Goal: Obtain resource: Download file/media

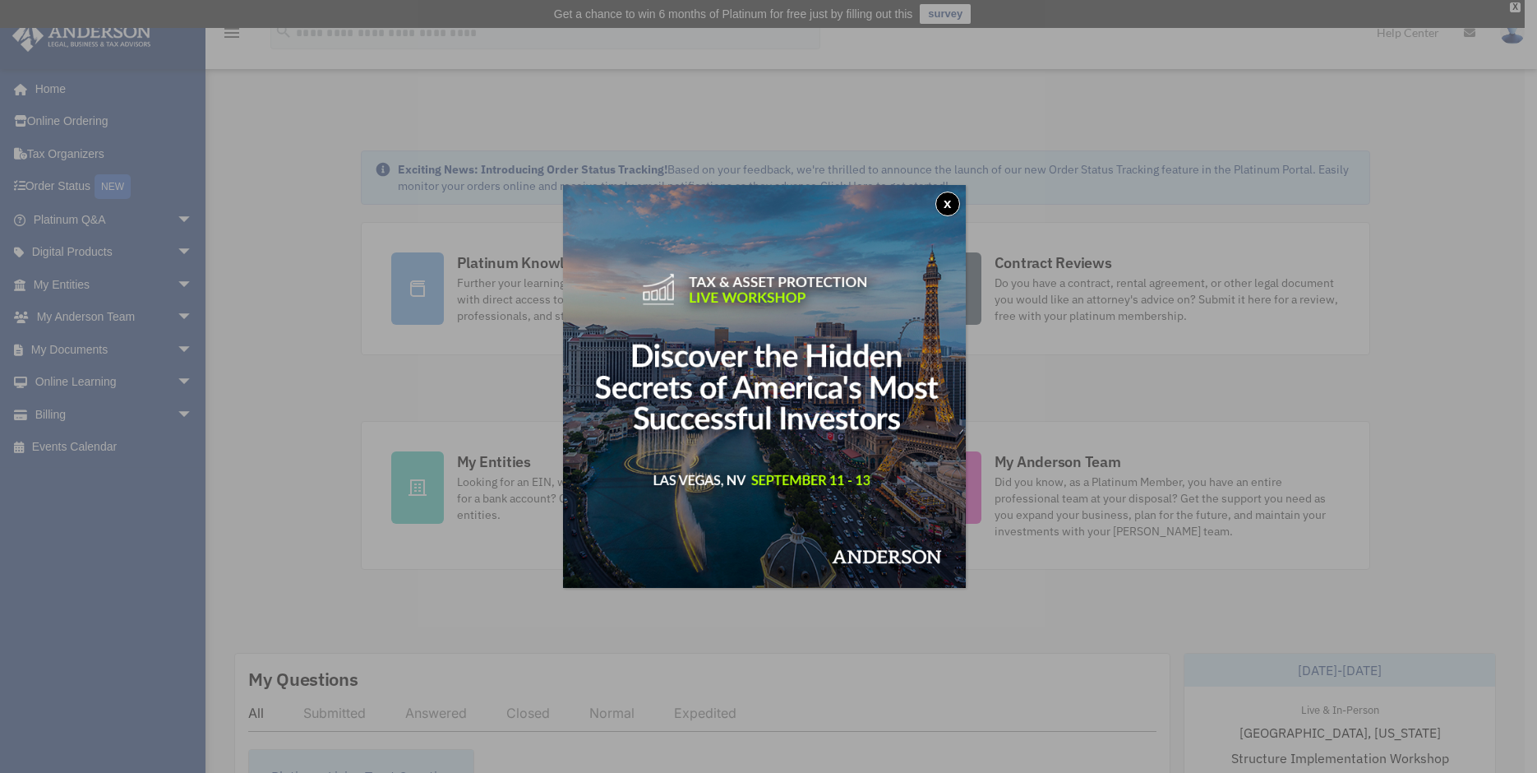
click at [949, 203] on button "x" at bounding box center [947, 203] width 25 height 25
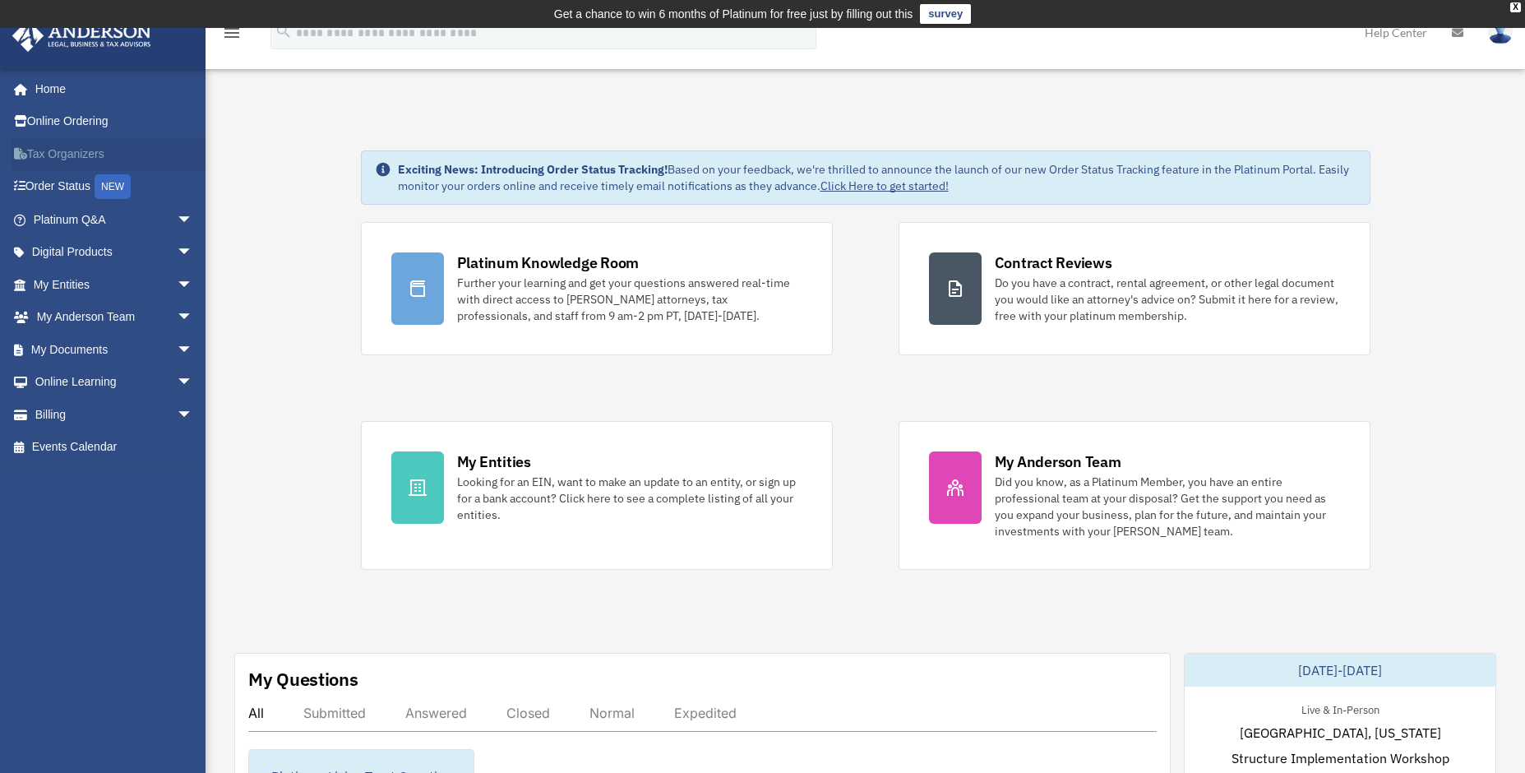
click at [59, 153] on link "Tax Organizers" at bounding box center [115, 153] width 206 height 33
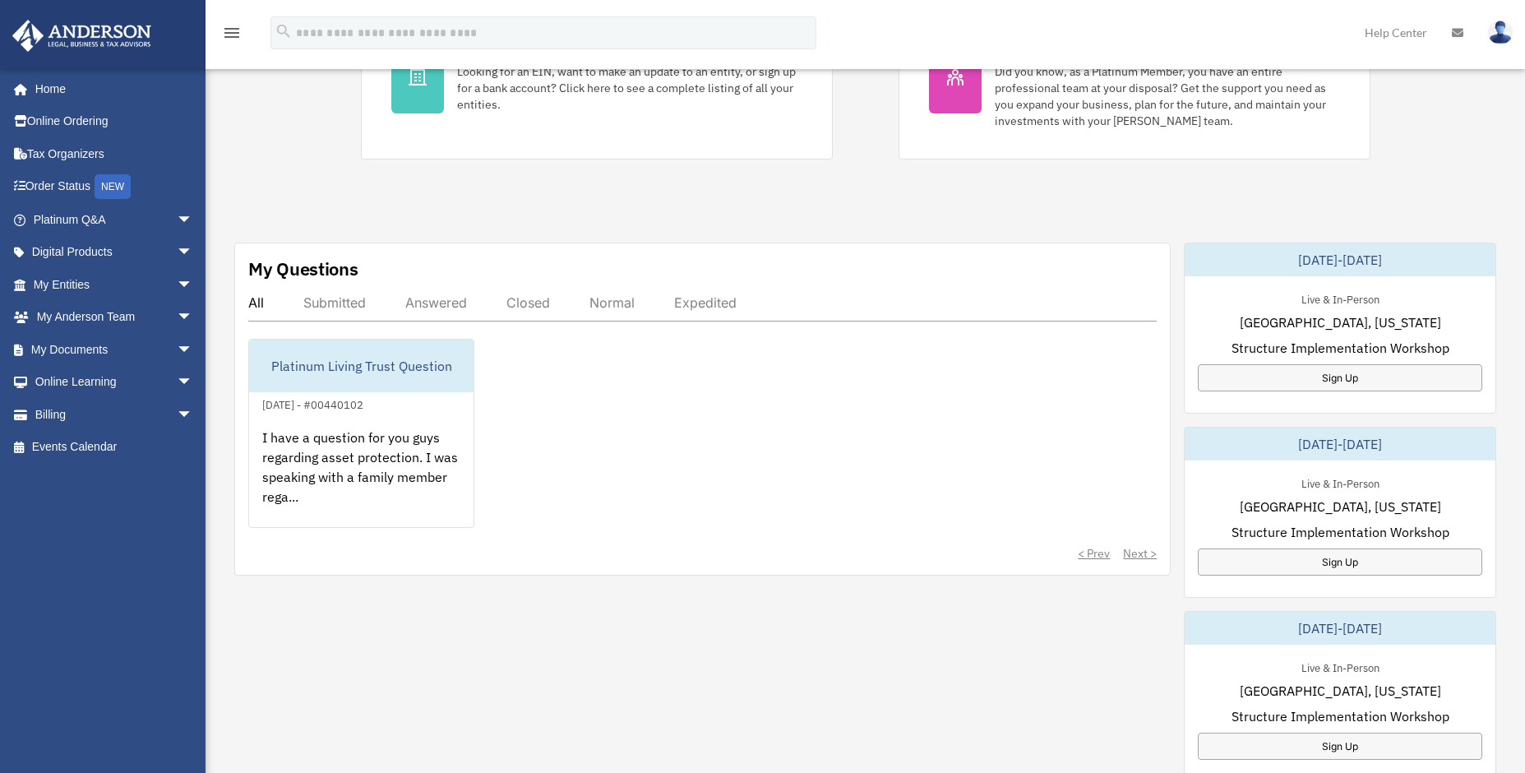
scroll to position [411, 0]
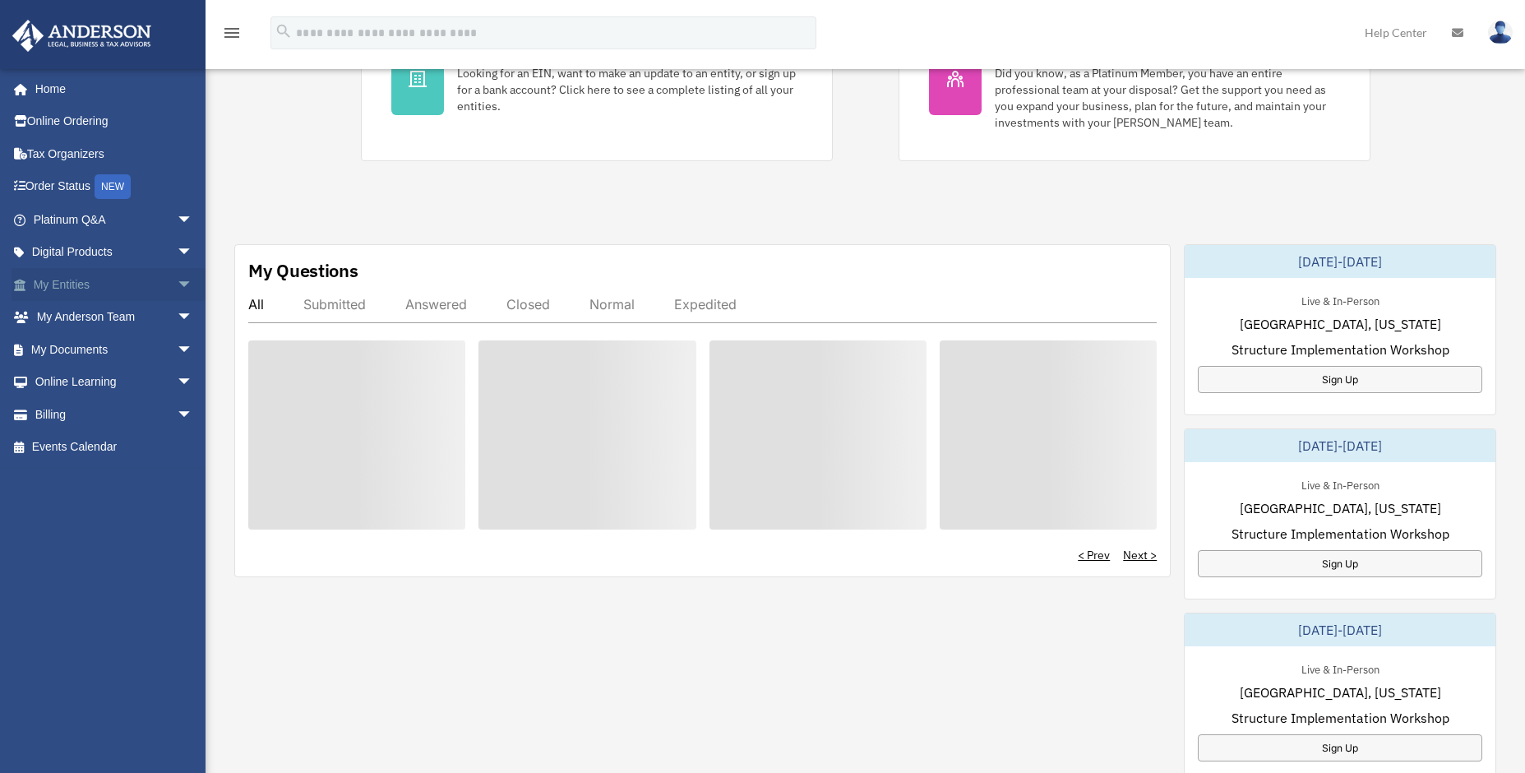
scroll to position [411, 0]
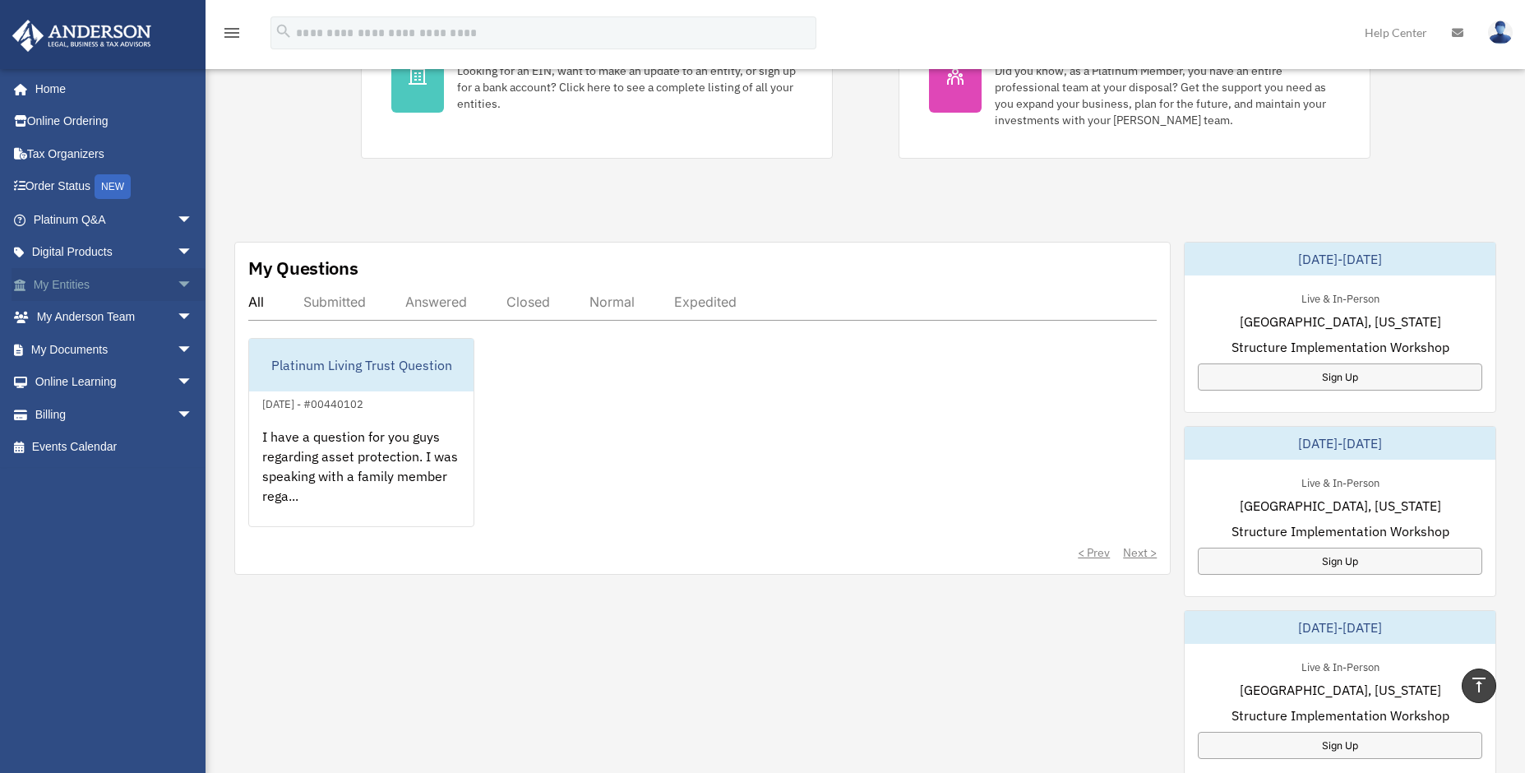
click at [141, 282] on link "My Entities arrow_drop_down" at bounding box center [115, 284] width 206 height 33
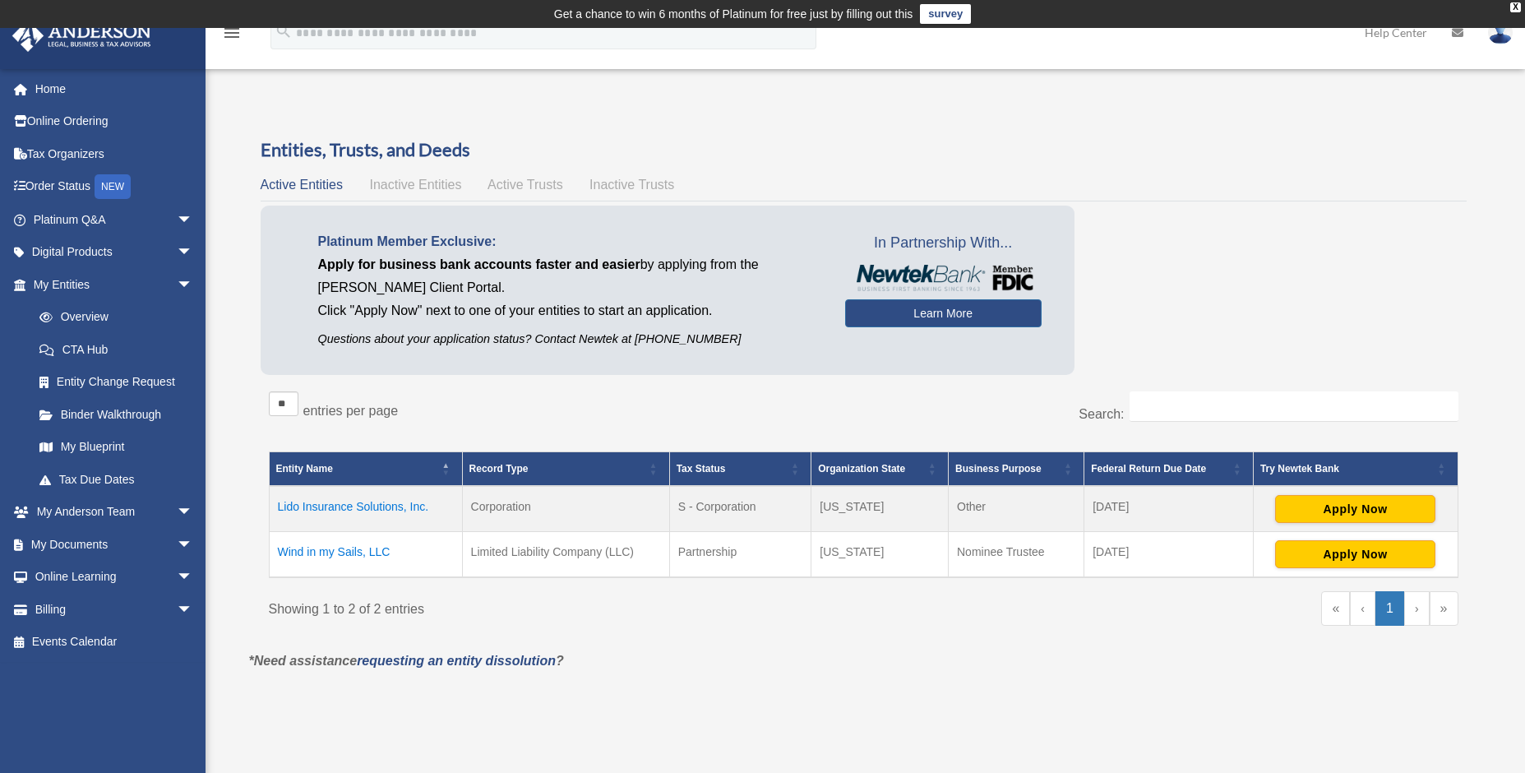
click at [330, 550] on td "Wind in my Sails, LLC" at bounding box center [365, 555] width 193 height 46
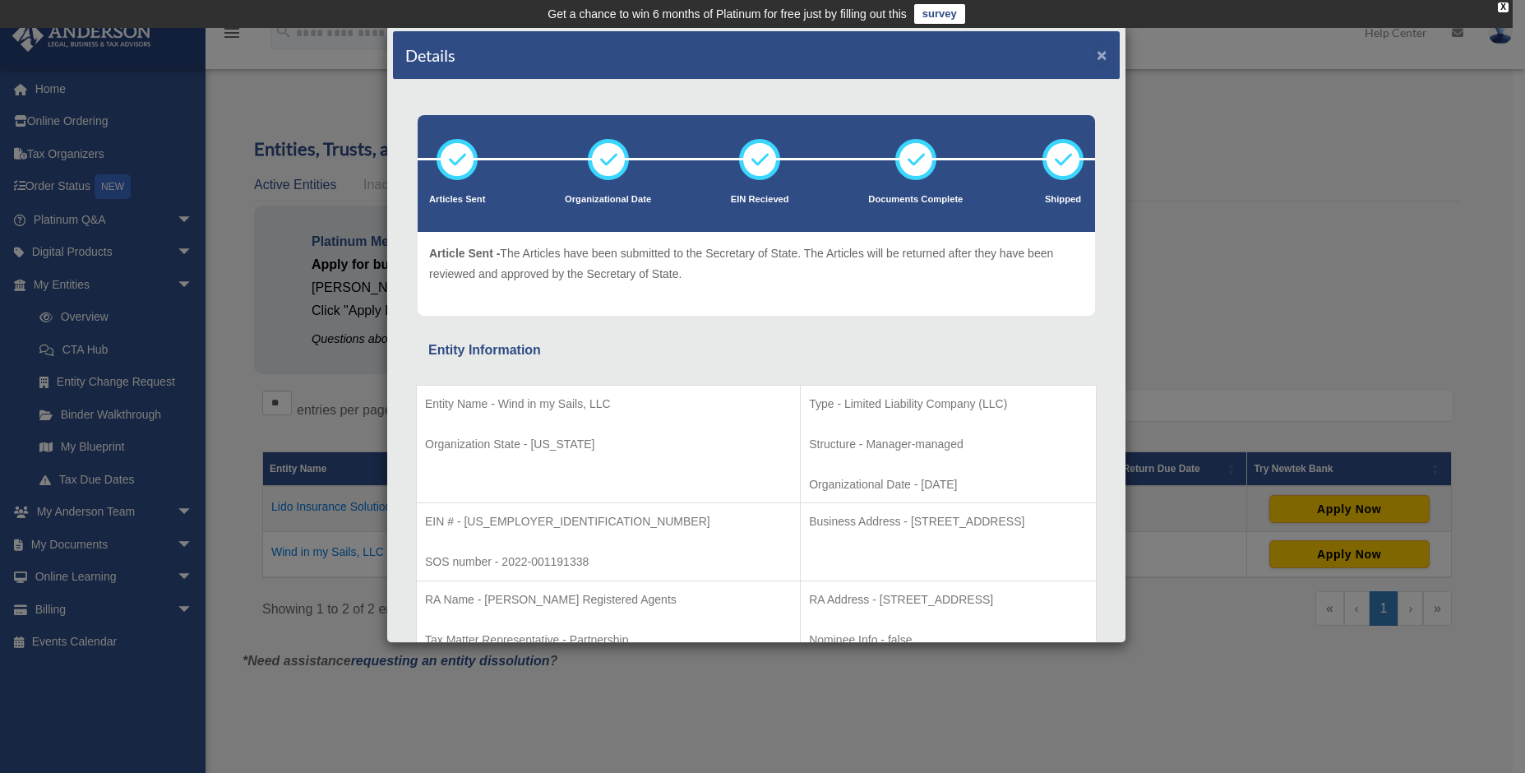
drag, startPoint x: 1088, startPoint y: 49, endPoint x: 1052, endPoint y: 81, distance: 47.8
click at [1096, 49] on button "×" at bounding box center [1101, 54] width 11 height 17
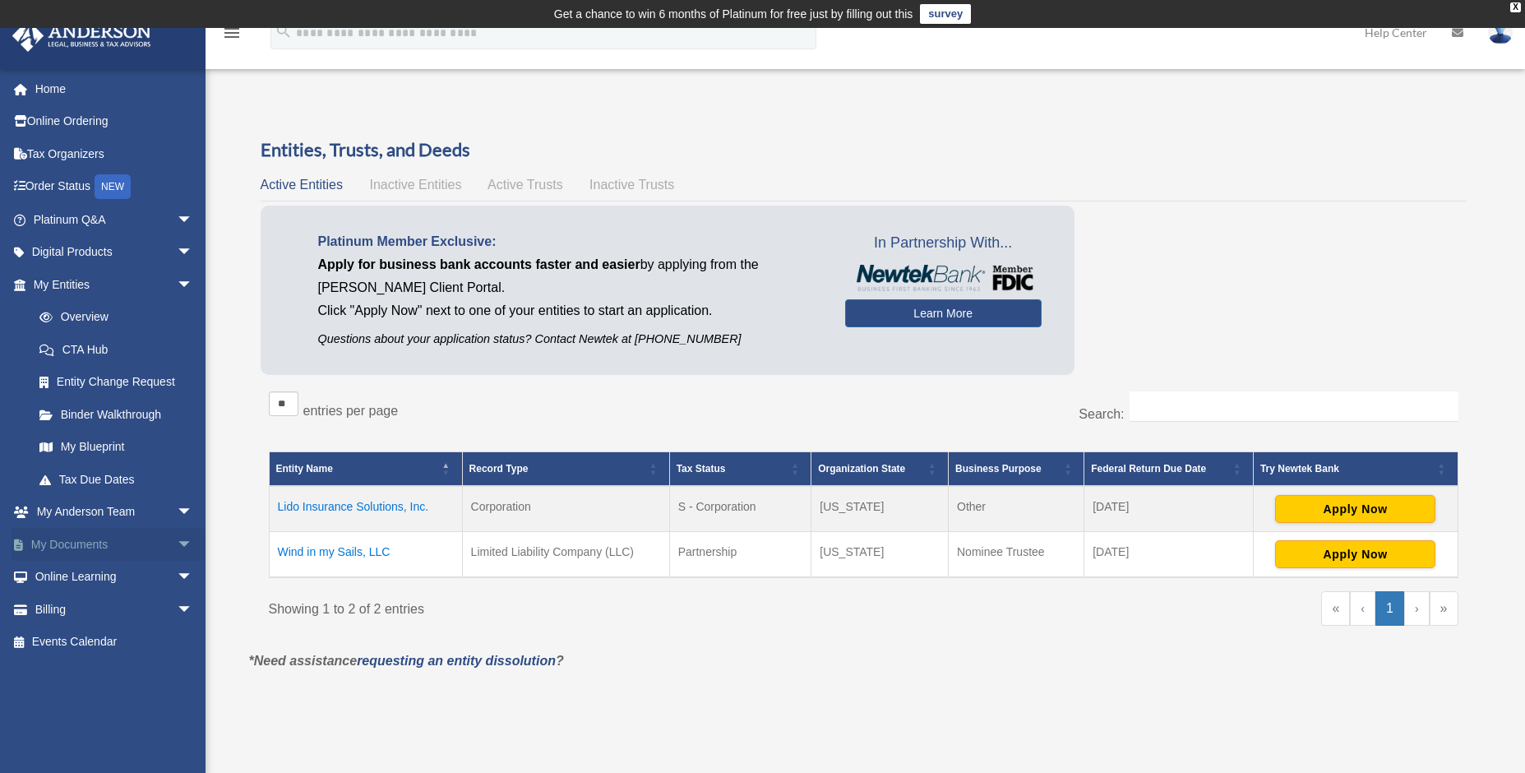
click at [79, 543] on link "My Documents arrow_drop_down" at bounding box center [115, 544] width 206 height 33
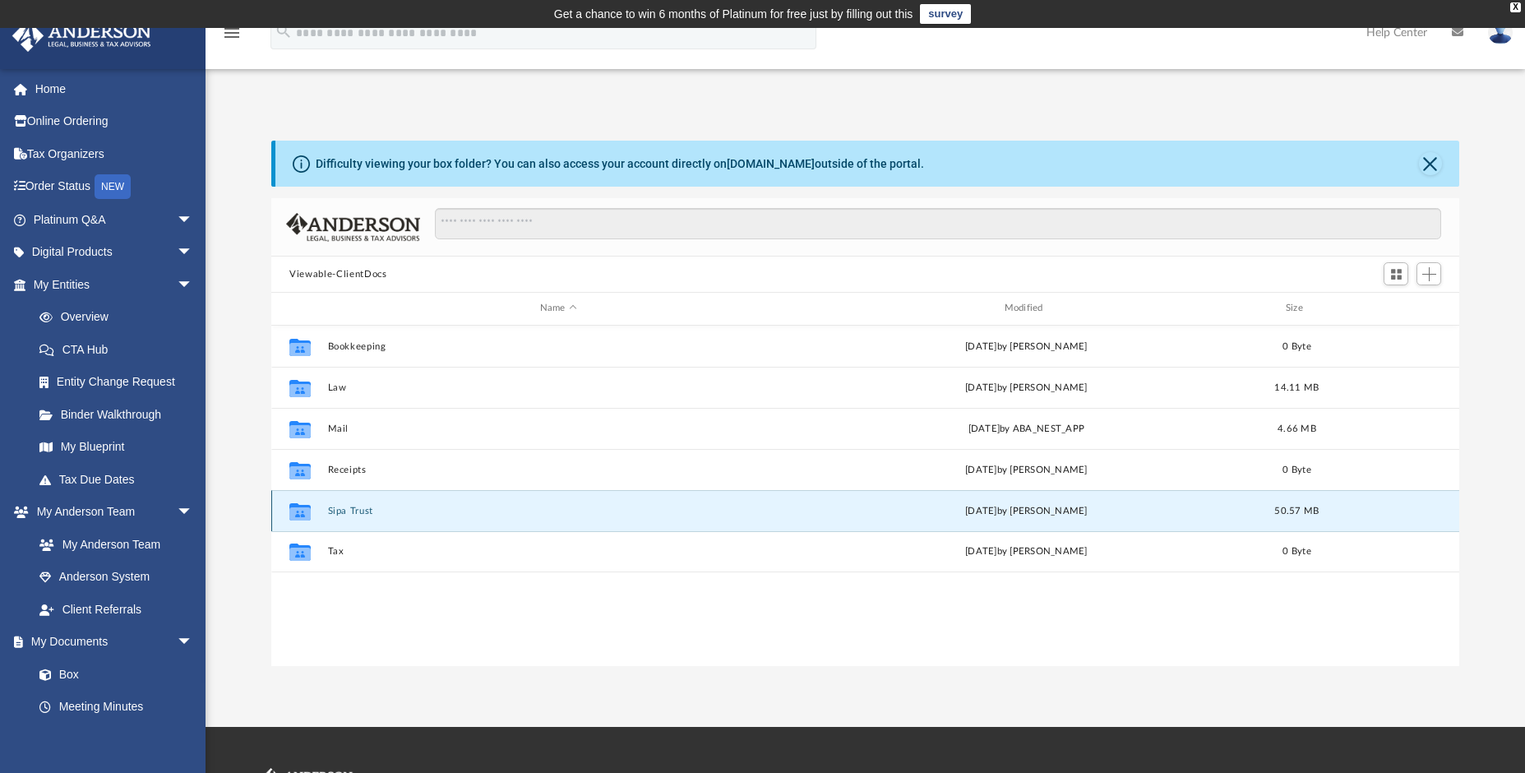
click at [343, 511] on button "Sipa Trust" at bounding box center [558, 510] width 461 height 11
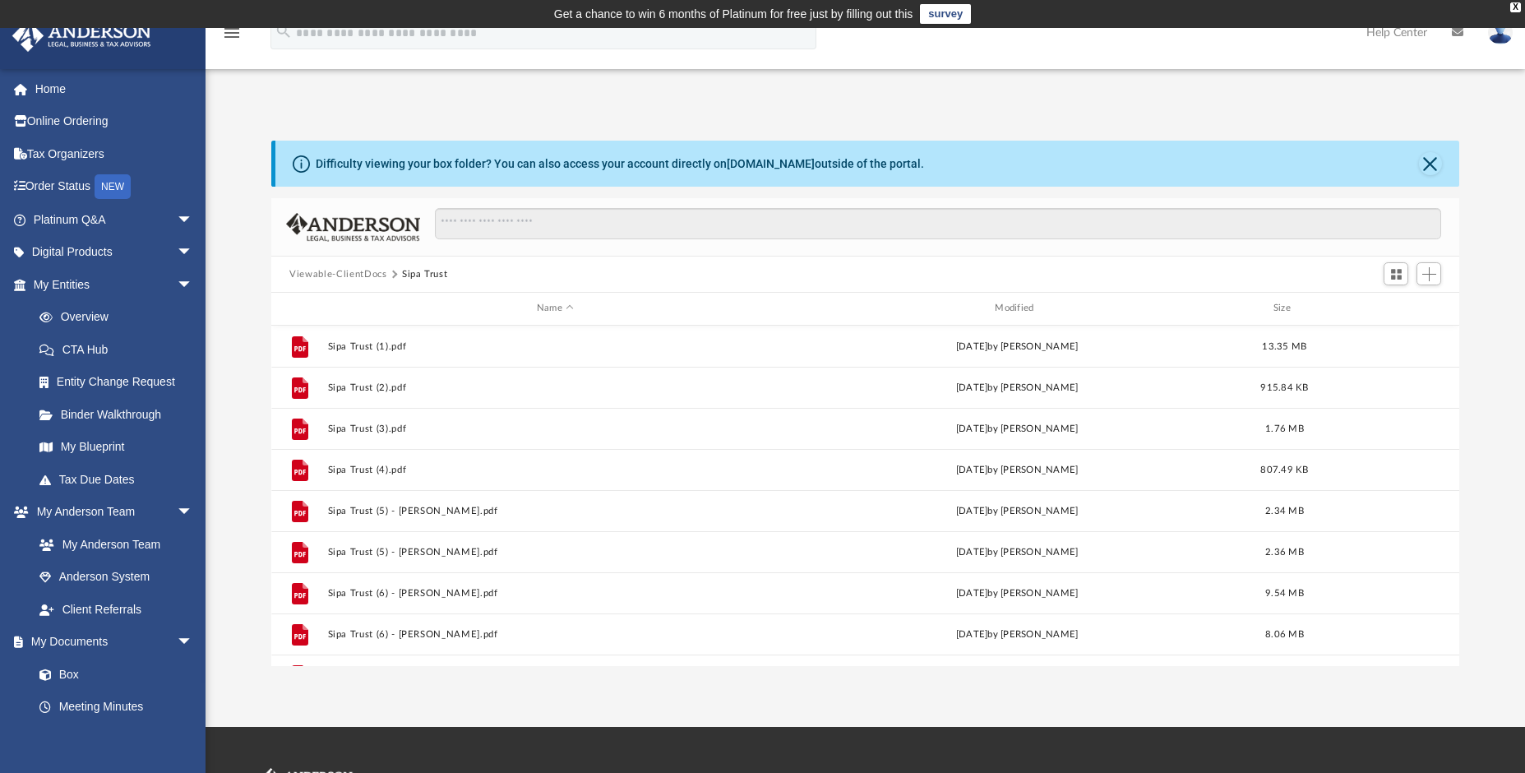
scroll to position [68, 0]
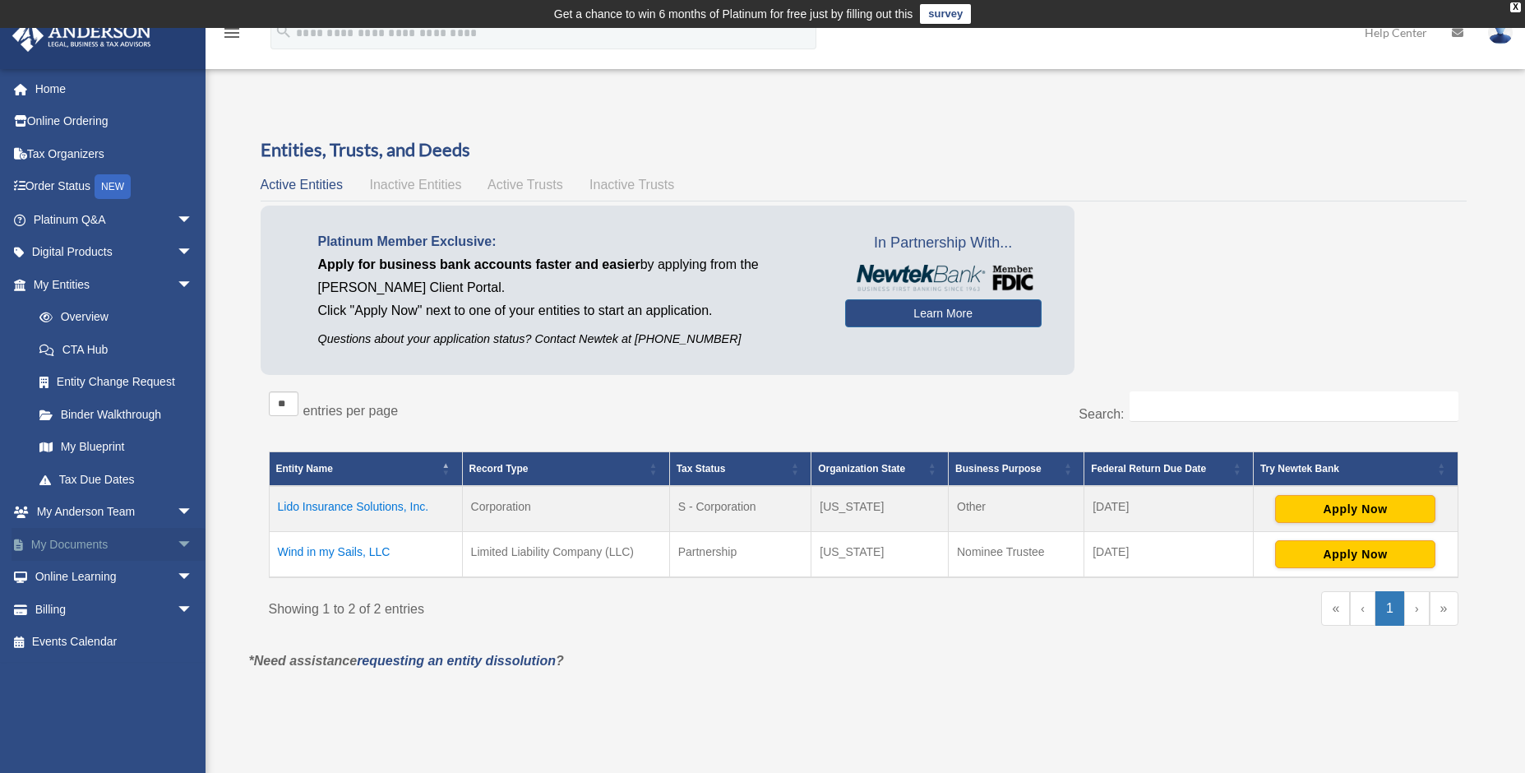
click at [99, 542] on link "My Documents arrow_drop_down" at bounding box center [115, 544] width 206 height 33
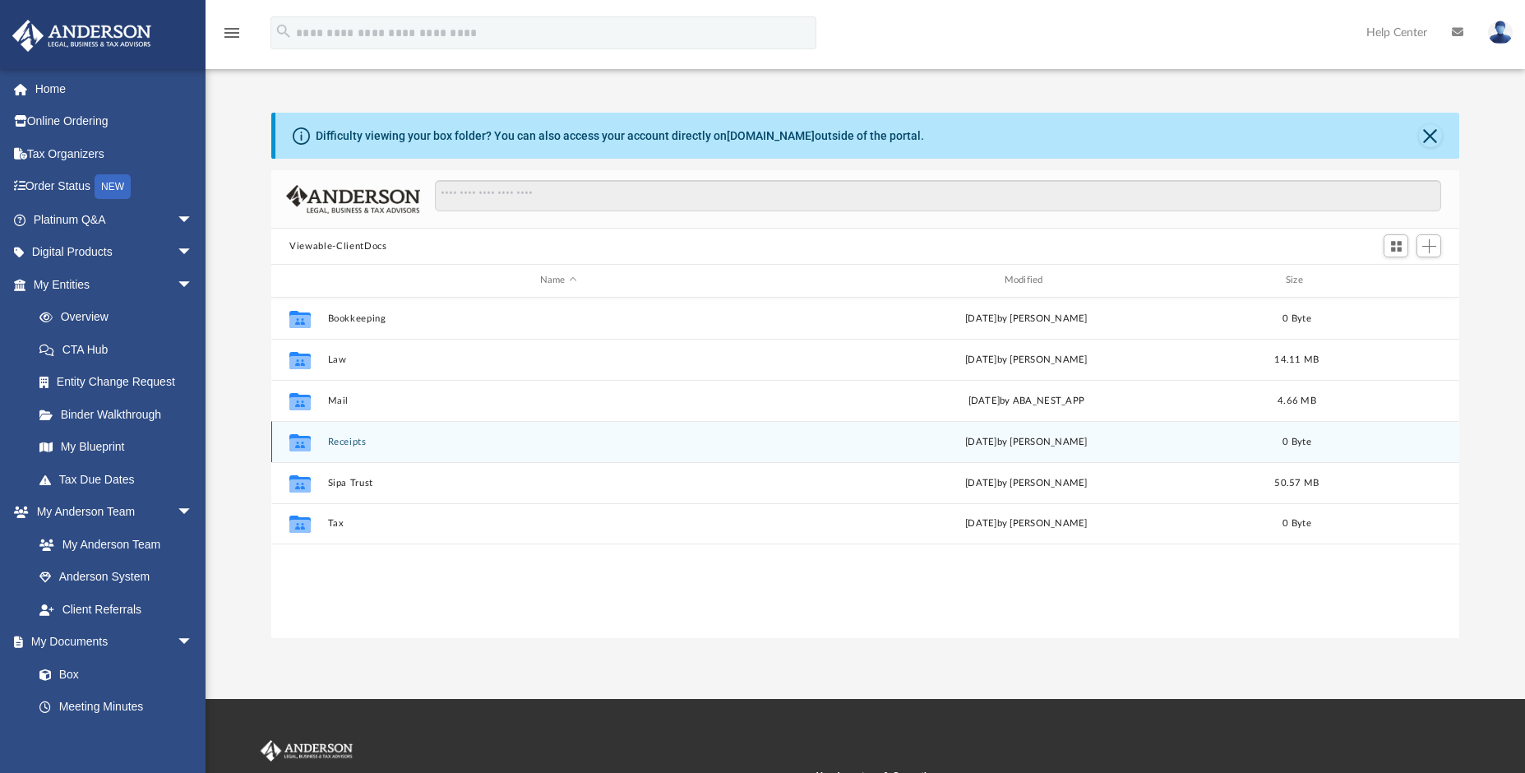
scroll to position [362, 1174]
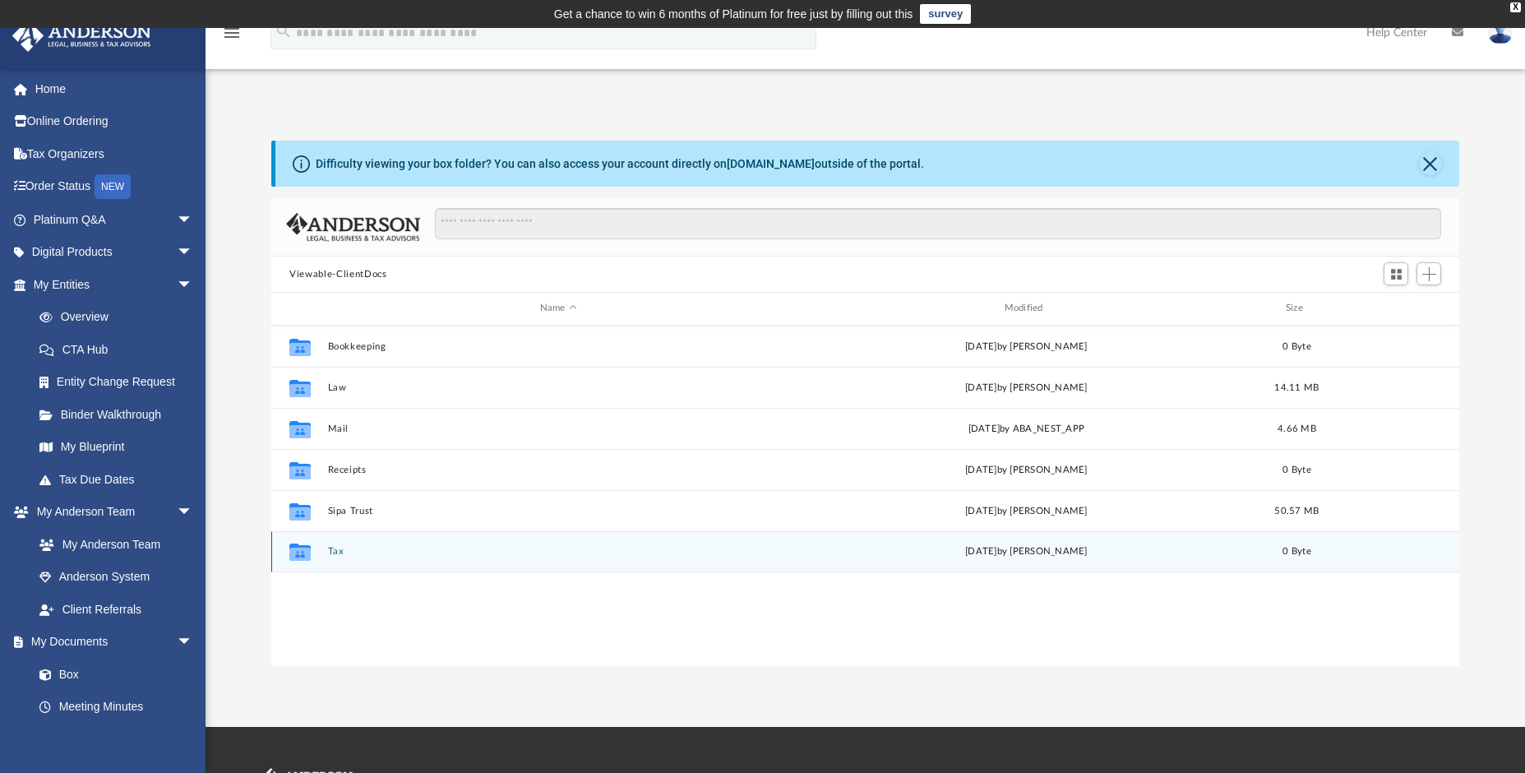
click at [334, 548] on button "Tax" at bounding box center [558, 551] width 461 height 11
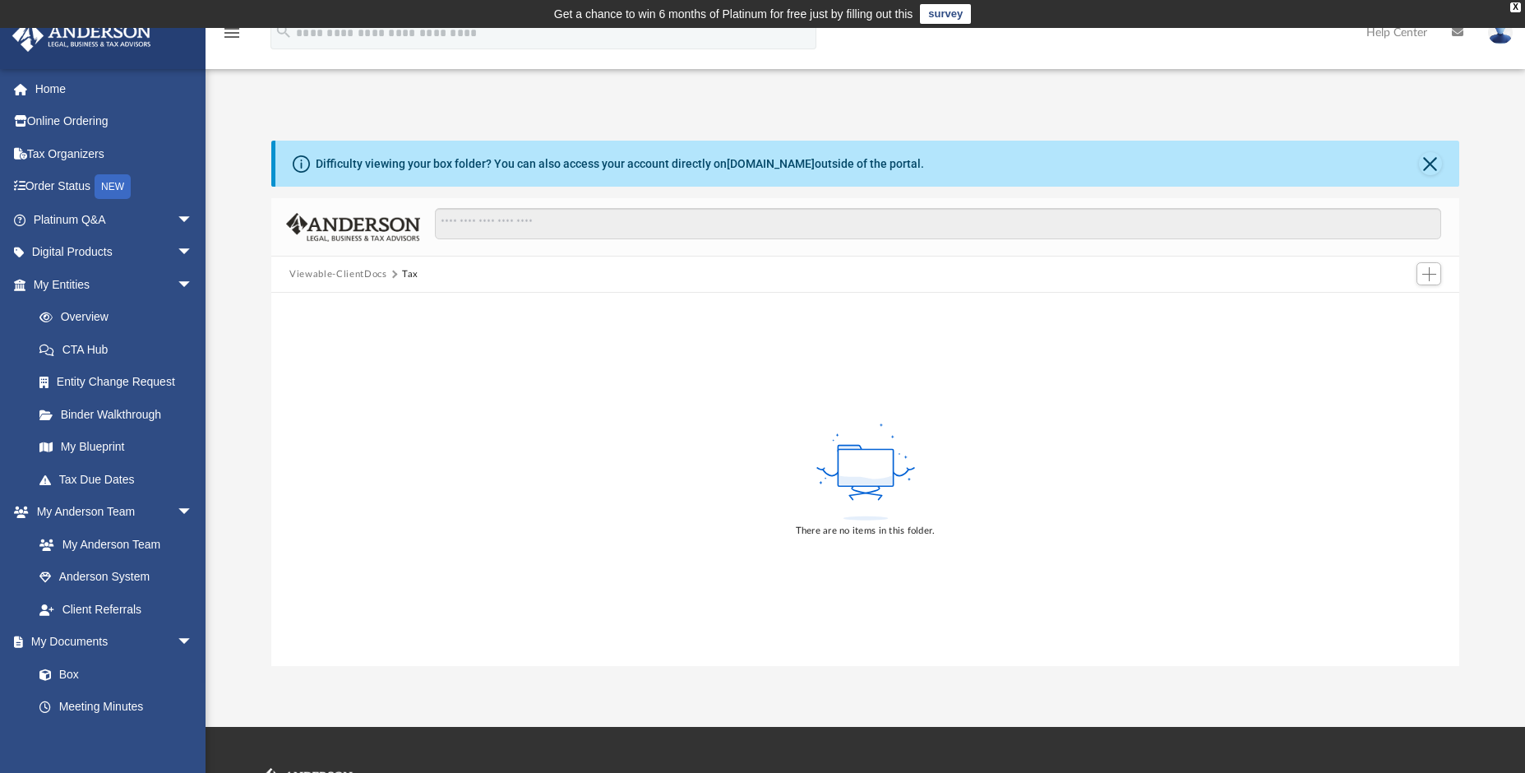
click at [362, 275] on button "Viewable-ClientDocs" at bounding box center [337, 274] width 97 height 15
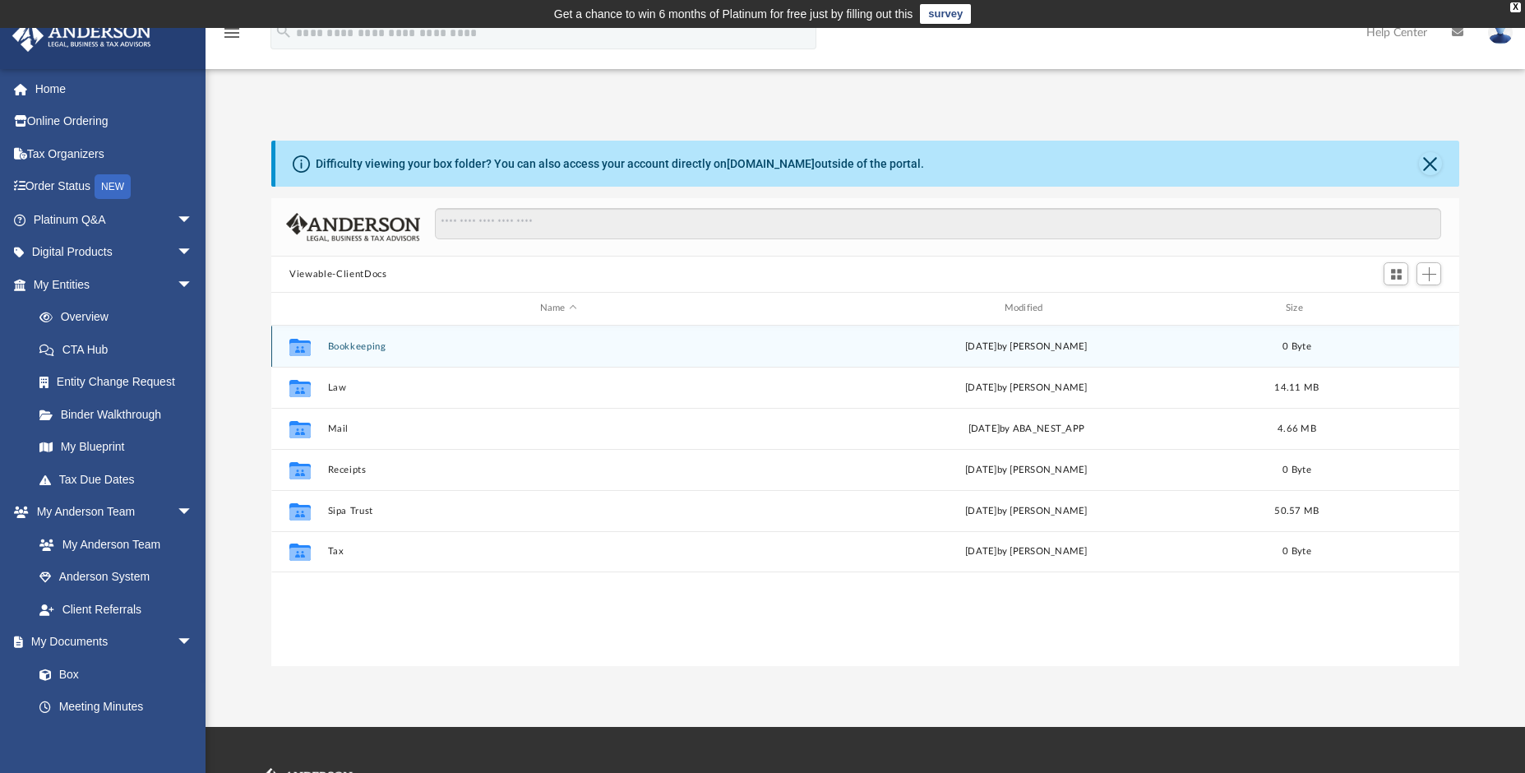
click at [363, 342] on button "Bookkeeping" at bounding box center [558, 346] width 461 height 11
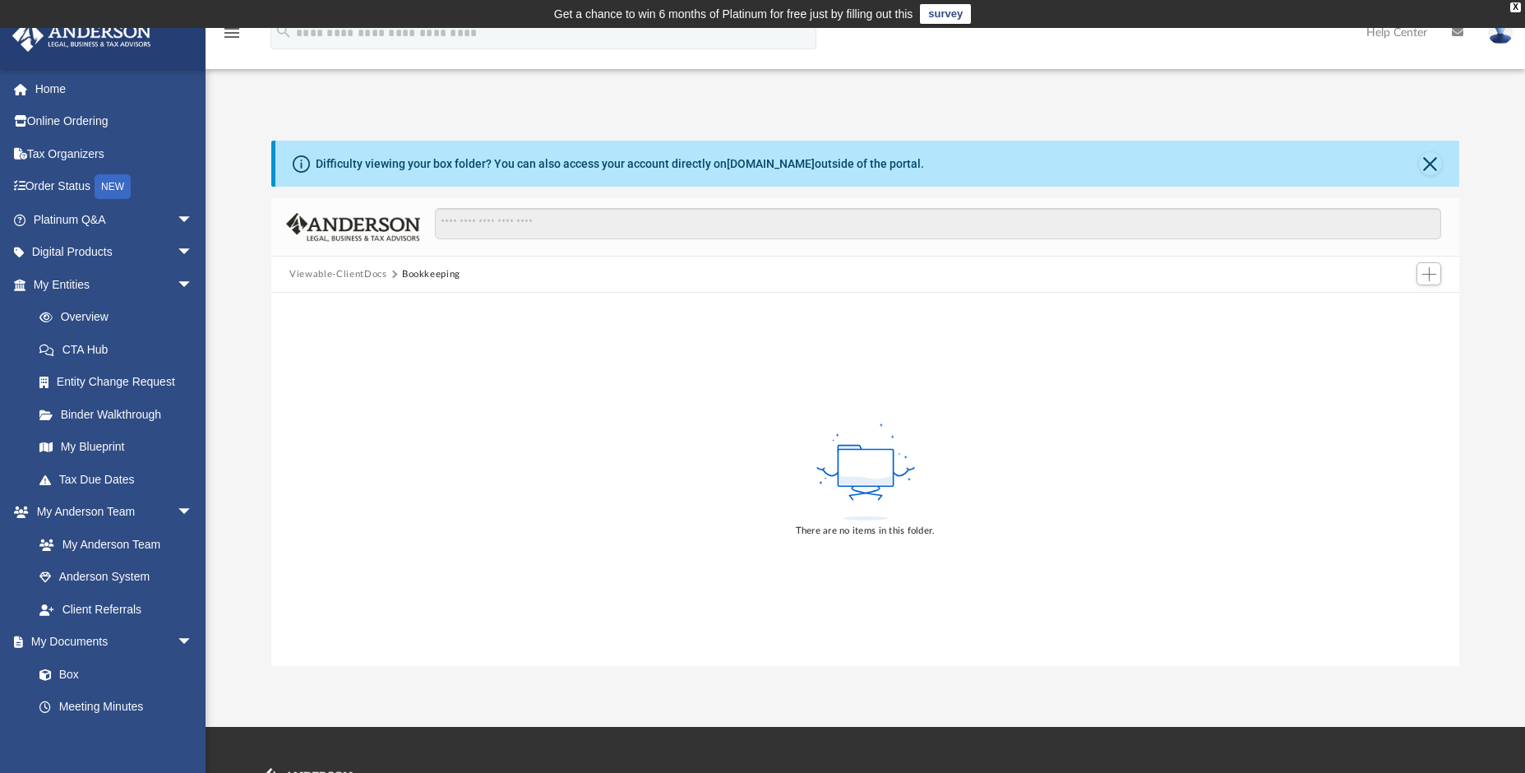
click at [354, 271] on button "Viewable-ClientDocs" at bounding box center [337, 274] width 97 height 15
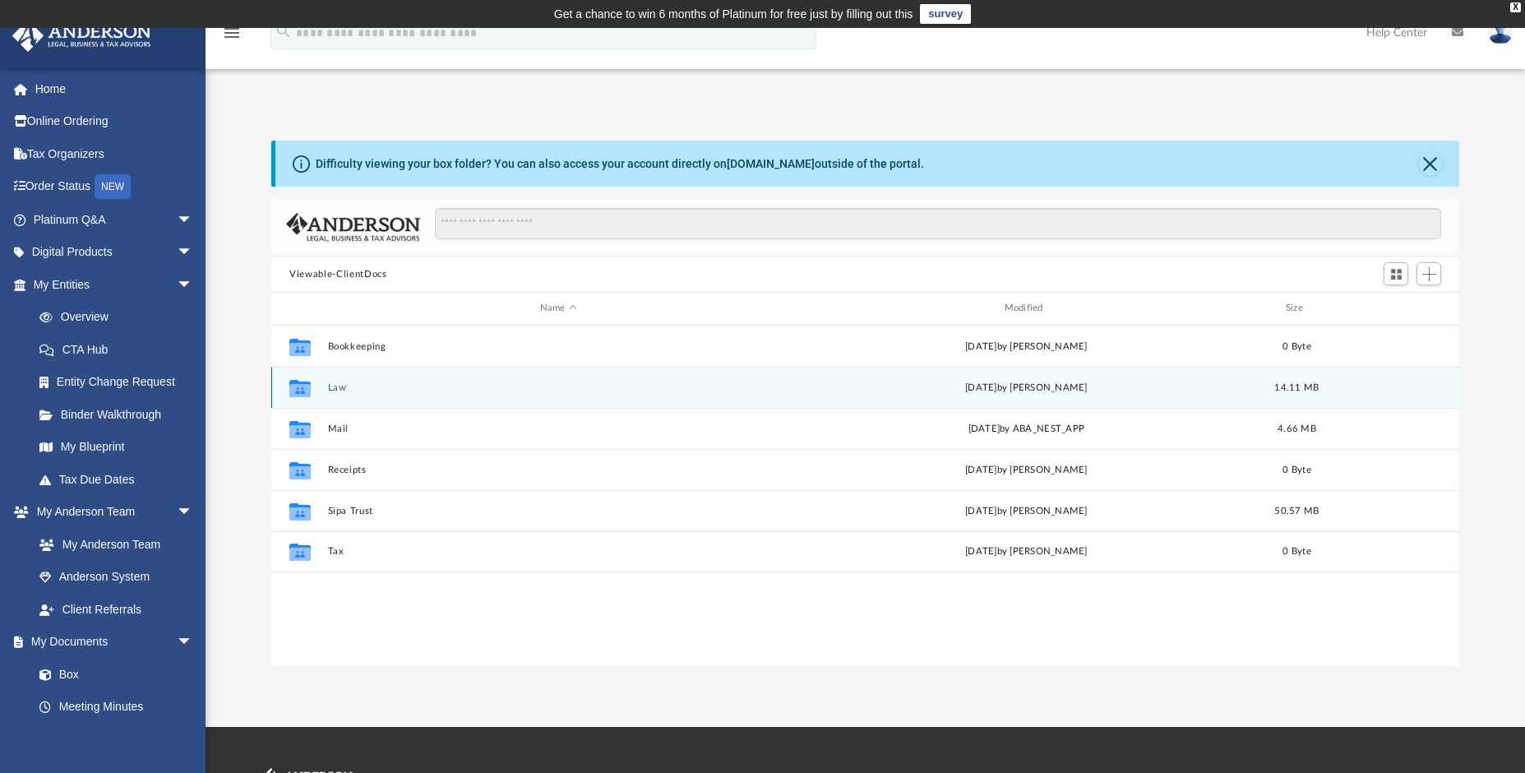
click at [335, 386] on button "Law" at bounding box center [558, 387] width 461 height 11
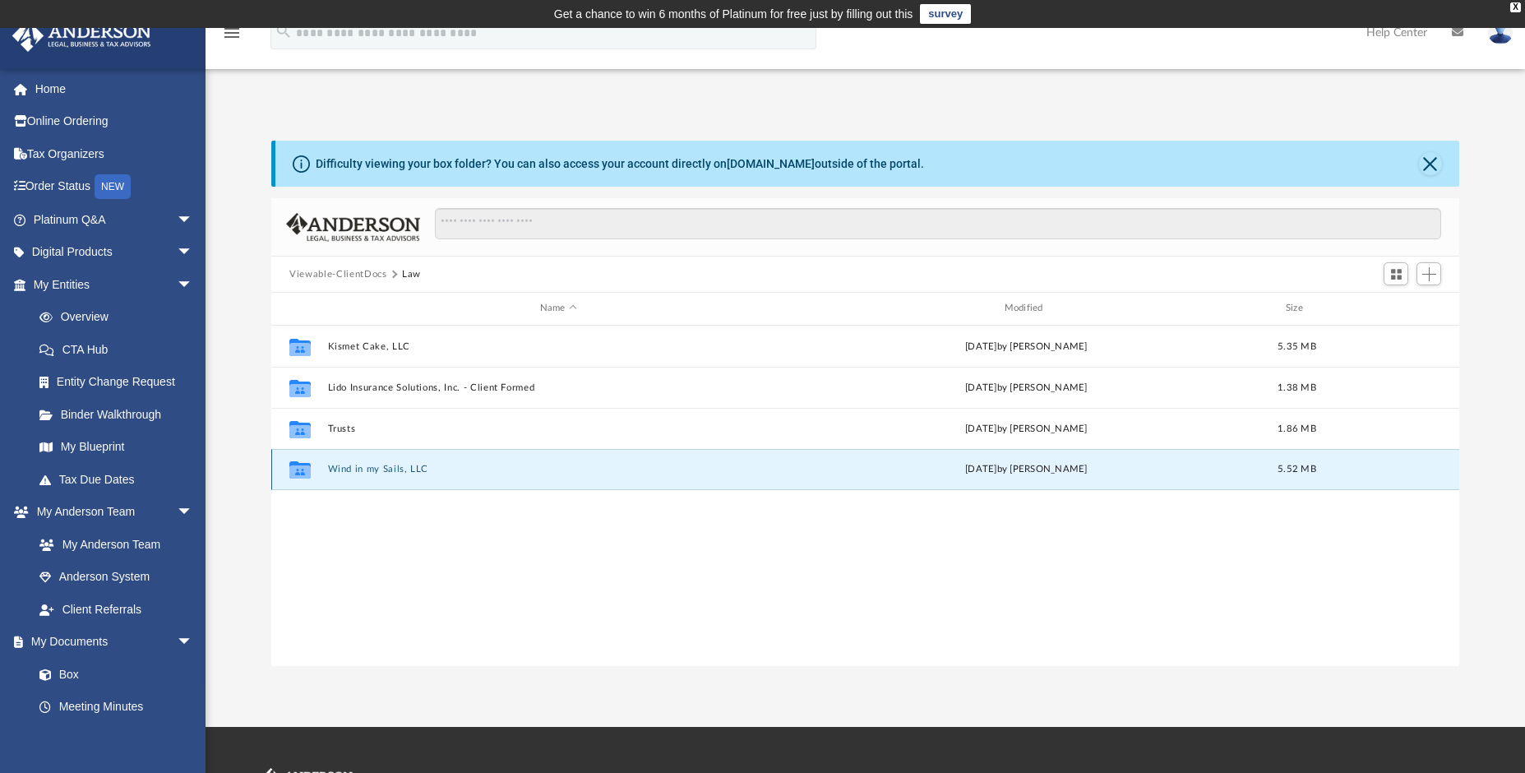
click at [347, 468] on button "Wind in my Sails, LLC" at bounding box center [558, 469] width 461 height 11
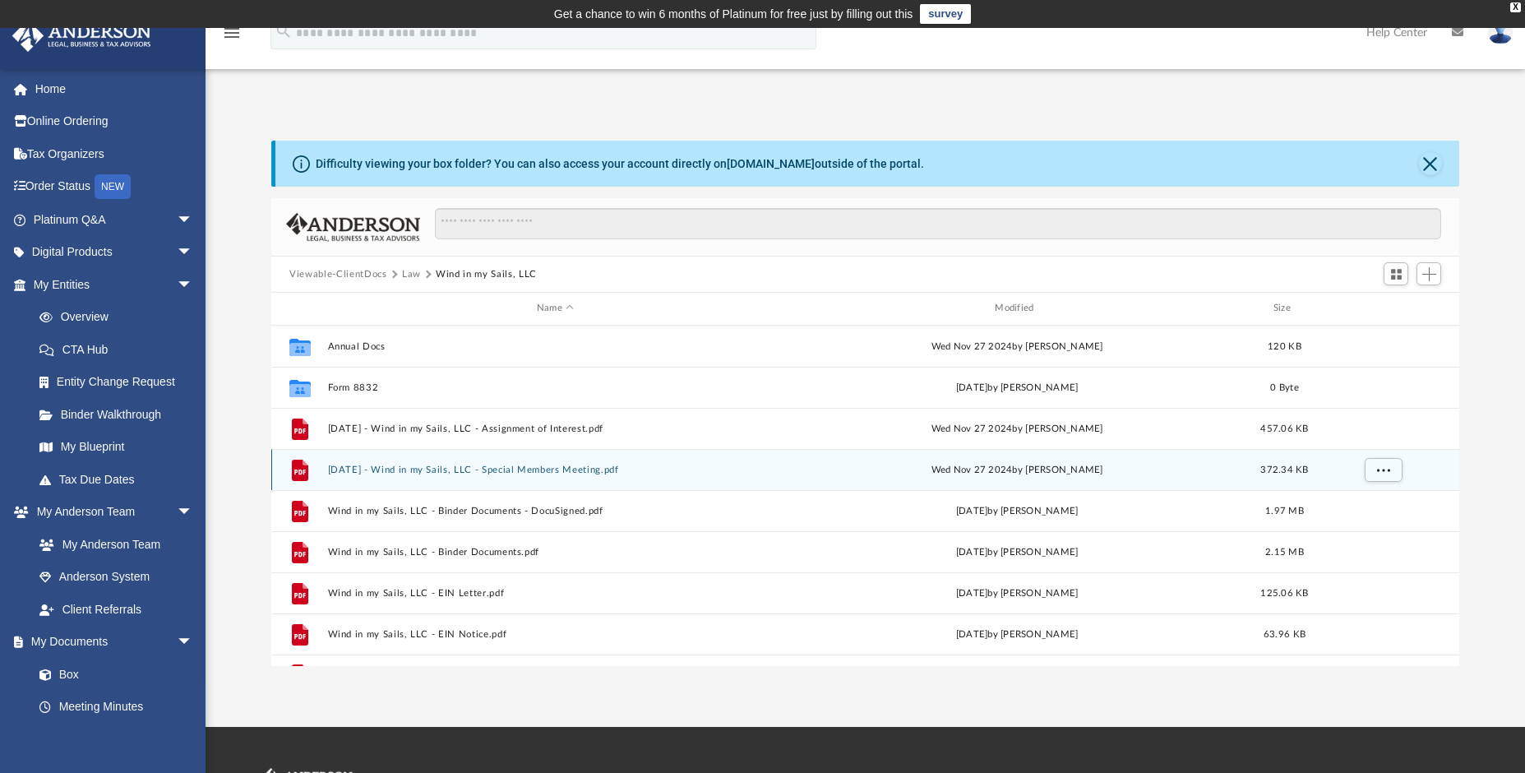
click at [397, 468] on button "[DATE] - Wind in my Sails, LLC - Special Members Meeting.pdf" at bounding box center [555, 469] width 454 height 11
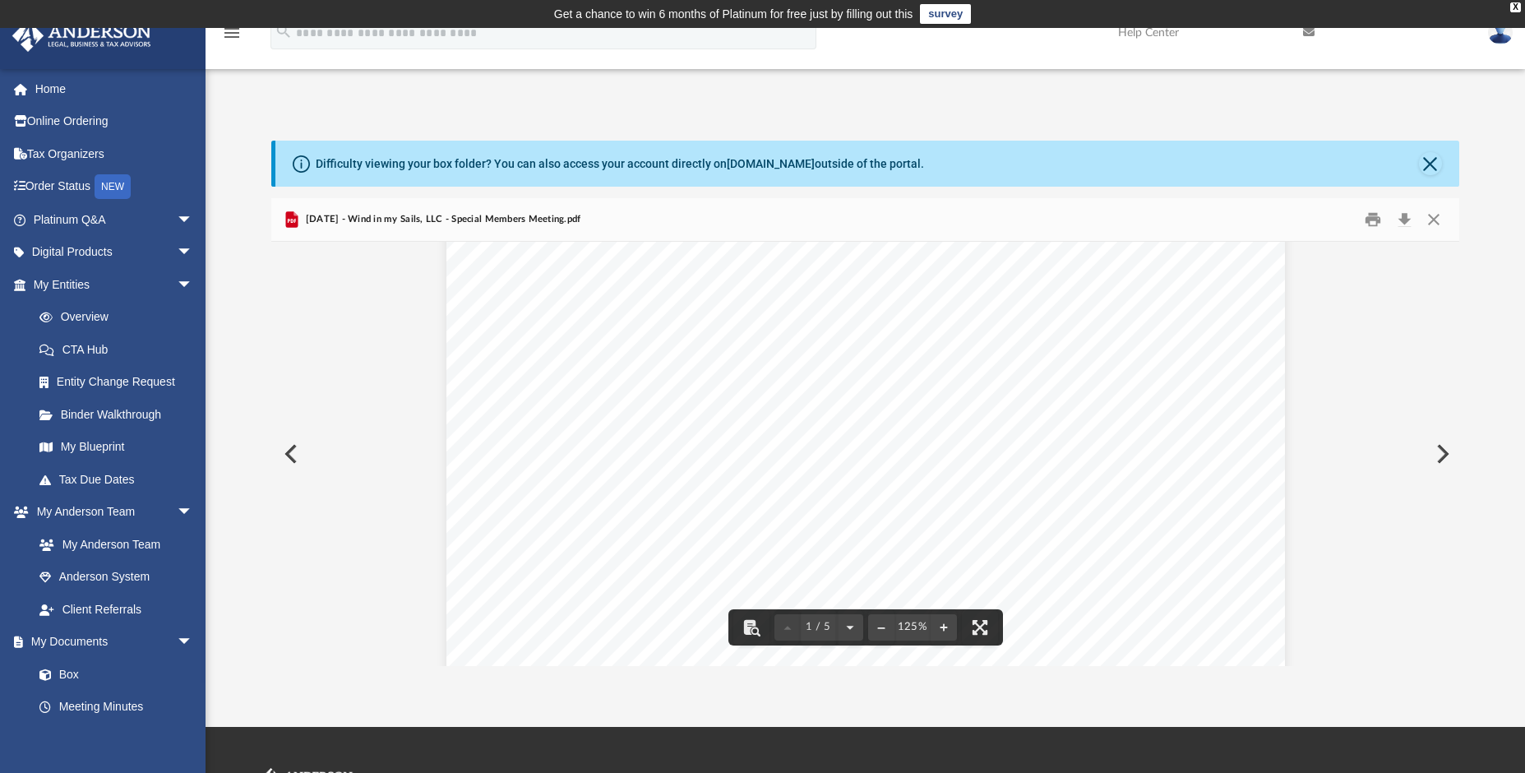
scroll to position [0, 0]
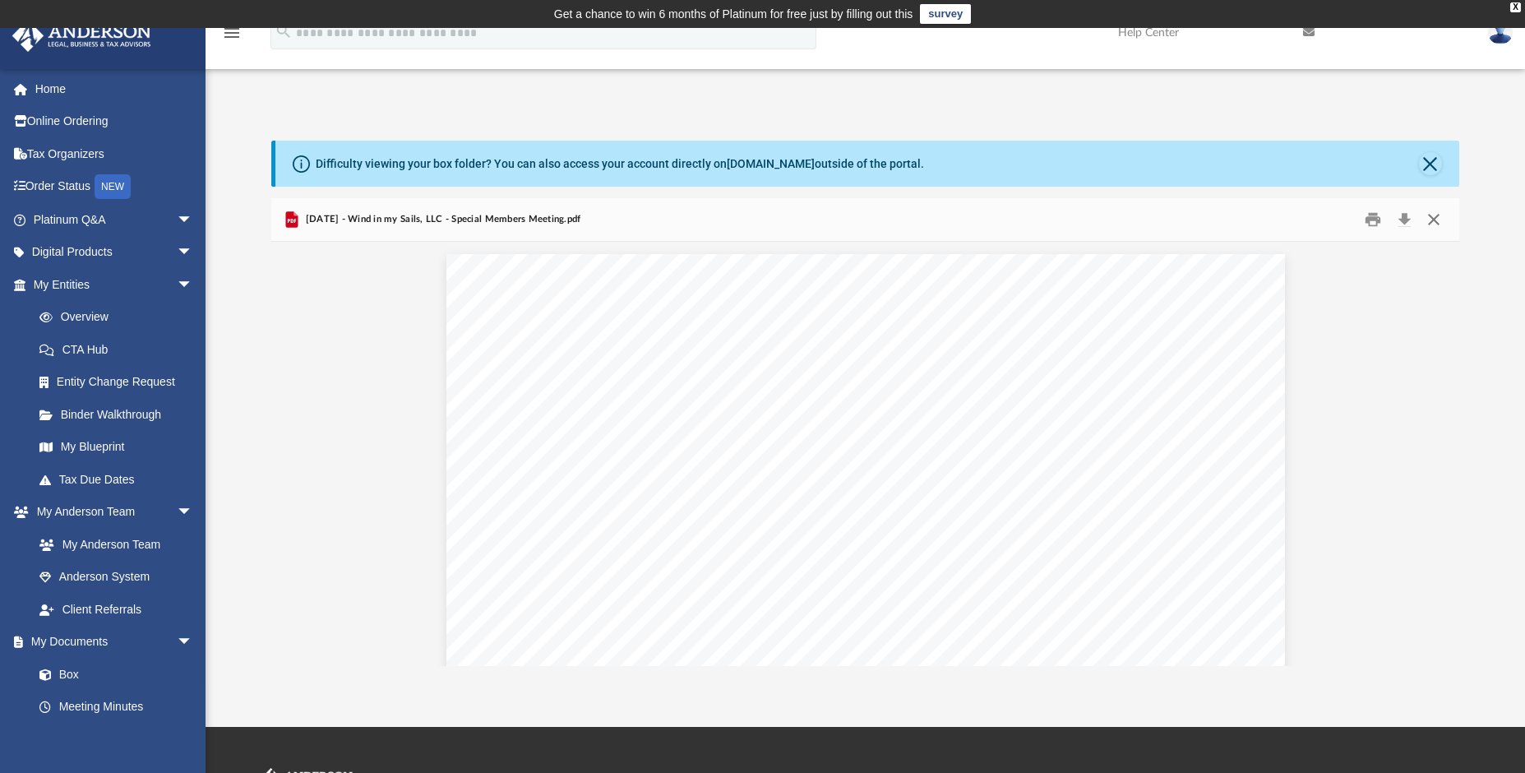
drag, startPoint x: 1431, startPoint y: 216, endPoint x: 1409, endPoint y: 228, distance: 24.7
click at [1431, 216] on button "Close" at bounding box center [1433, 219] width 30 height 25
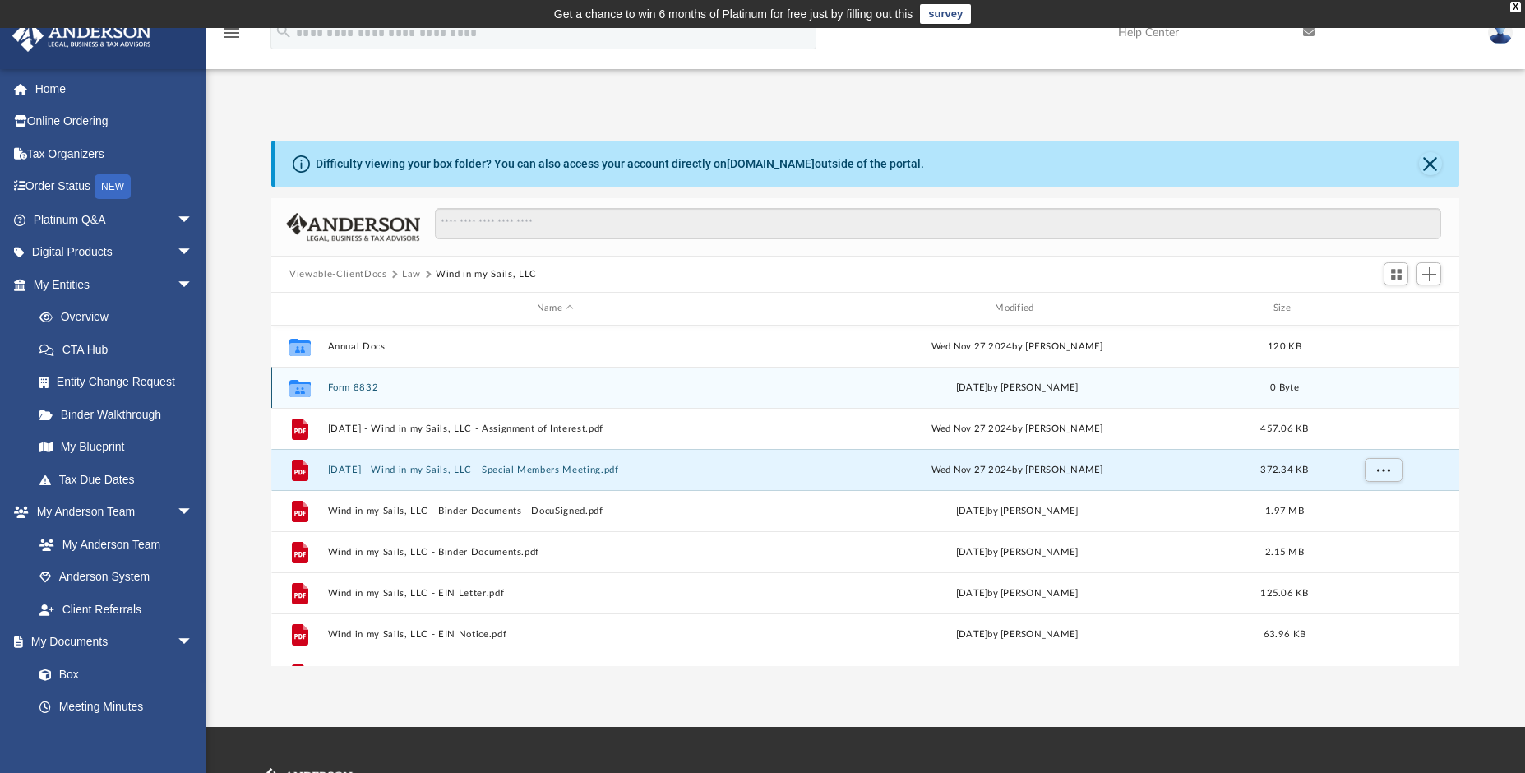
click at [339, 382] on button "Form 8832" at bounding box center [555, 387] width 454 height 11
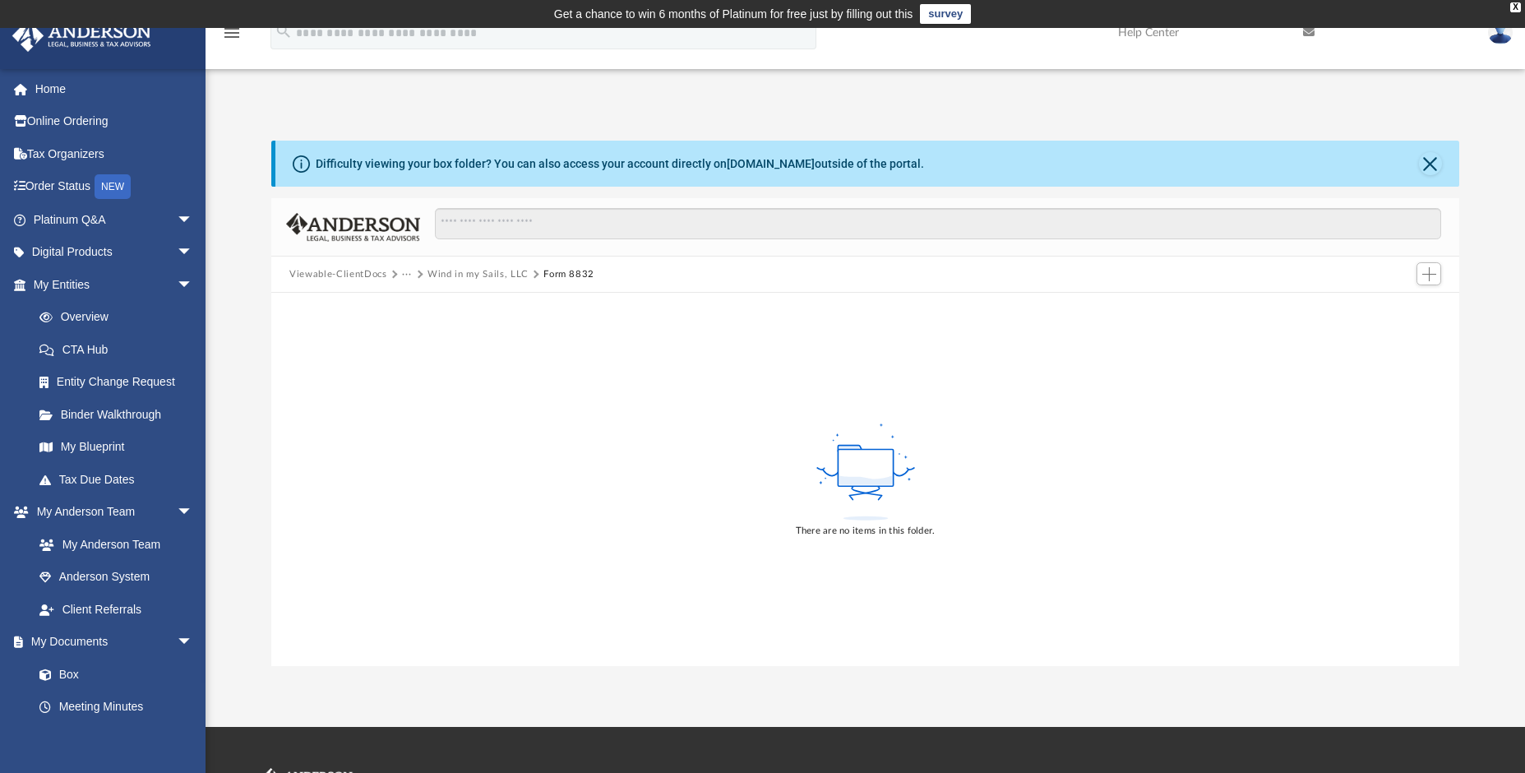
click at [492, 275] on button "Wind in my Sails, LLC" at bounding box center [477, 274] width 101 height 15
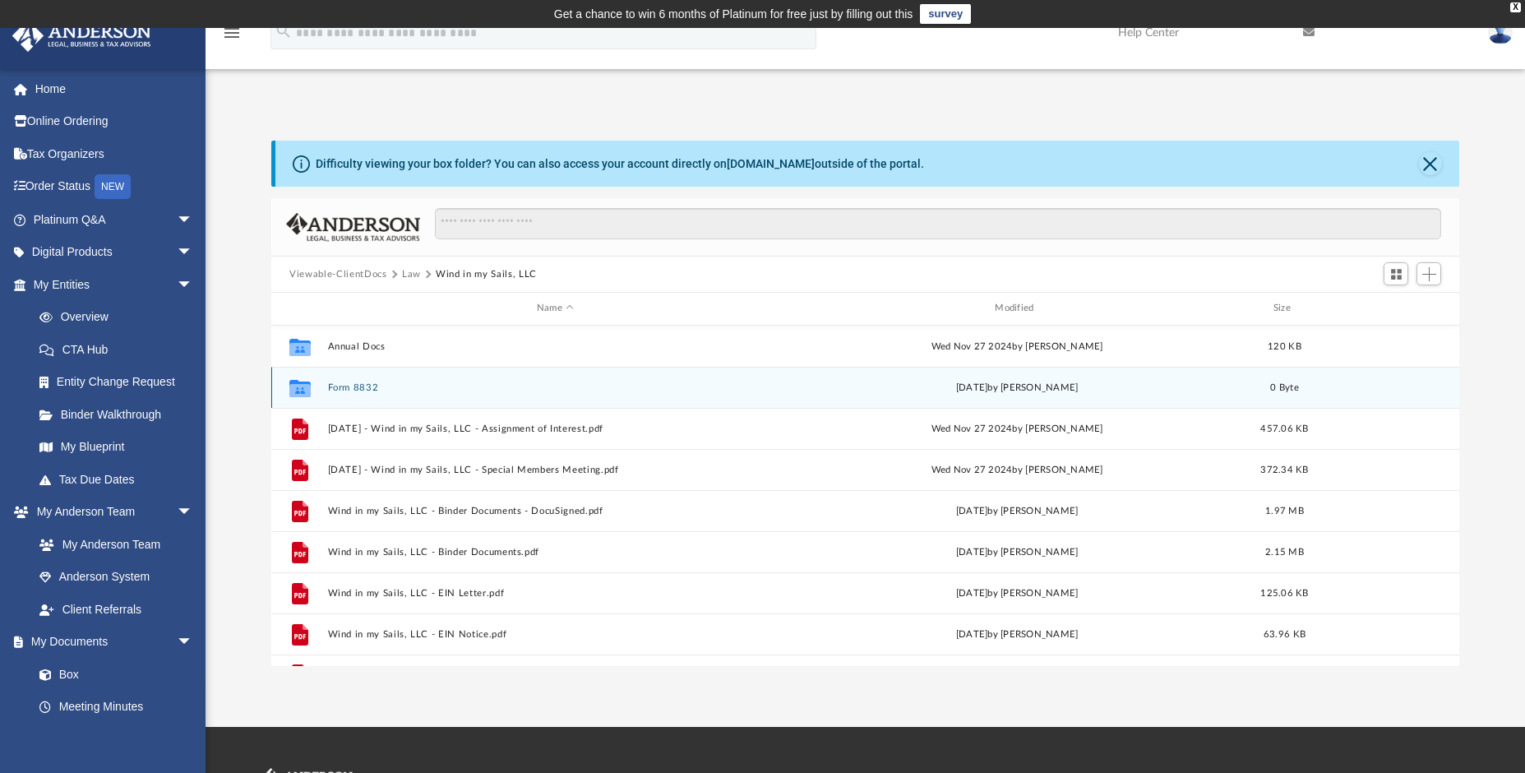
scroll to position [362, 1174]
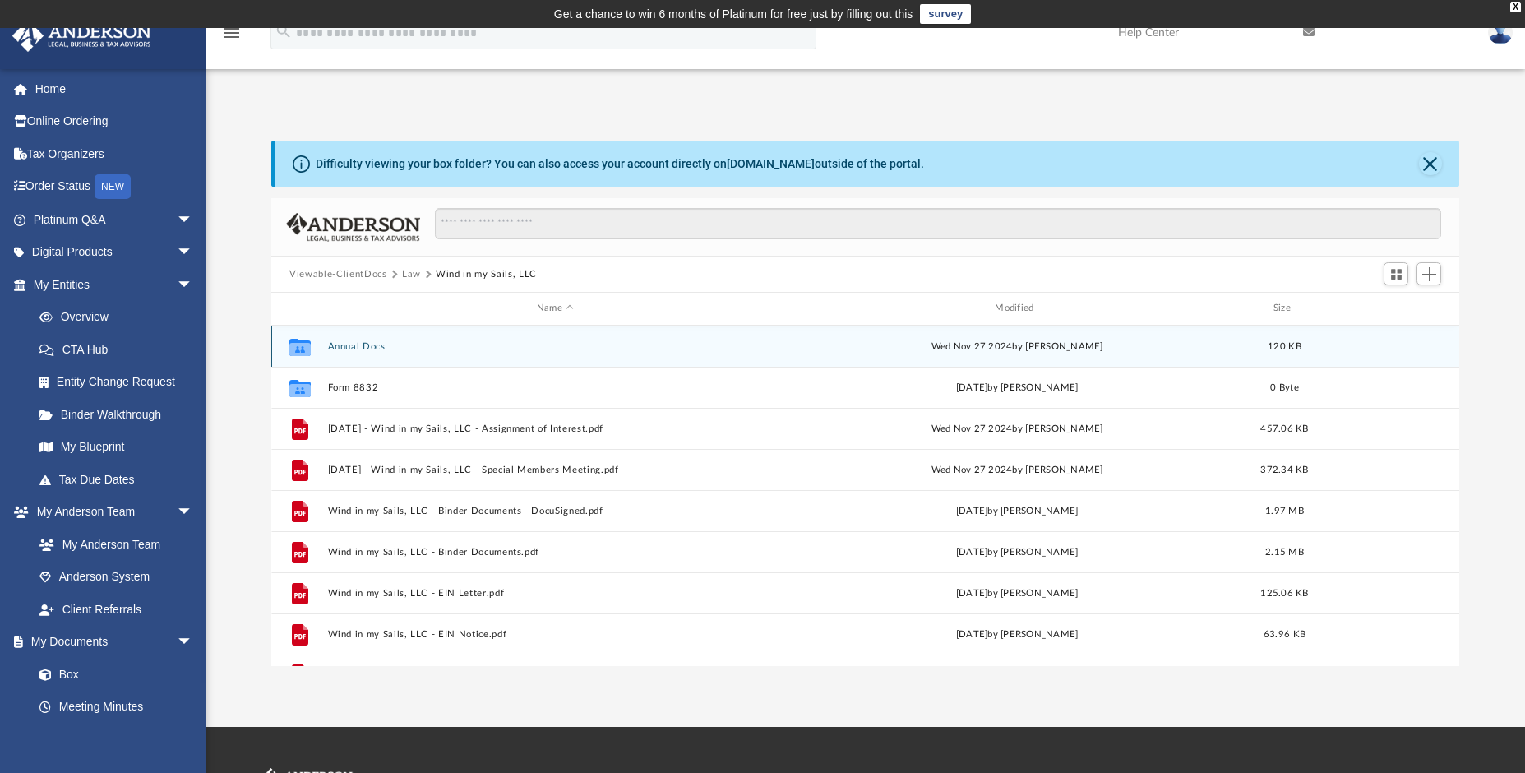
click at [357, 341] on button "Annual Docs" at bounding box center [555, 346] width 454 height 11
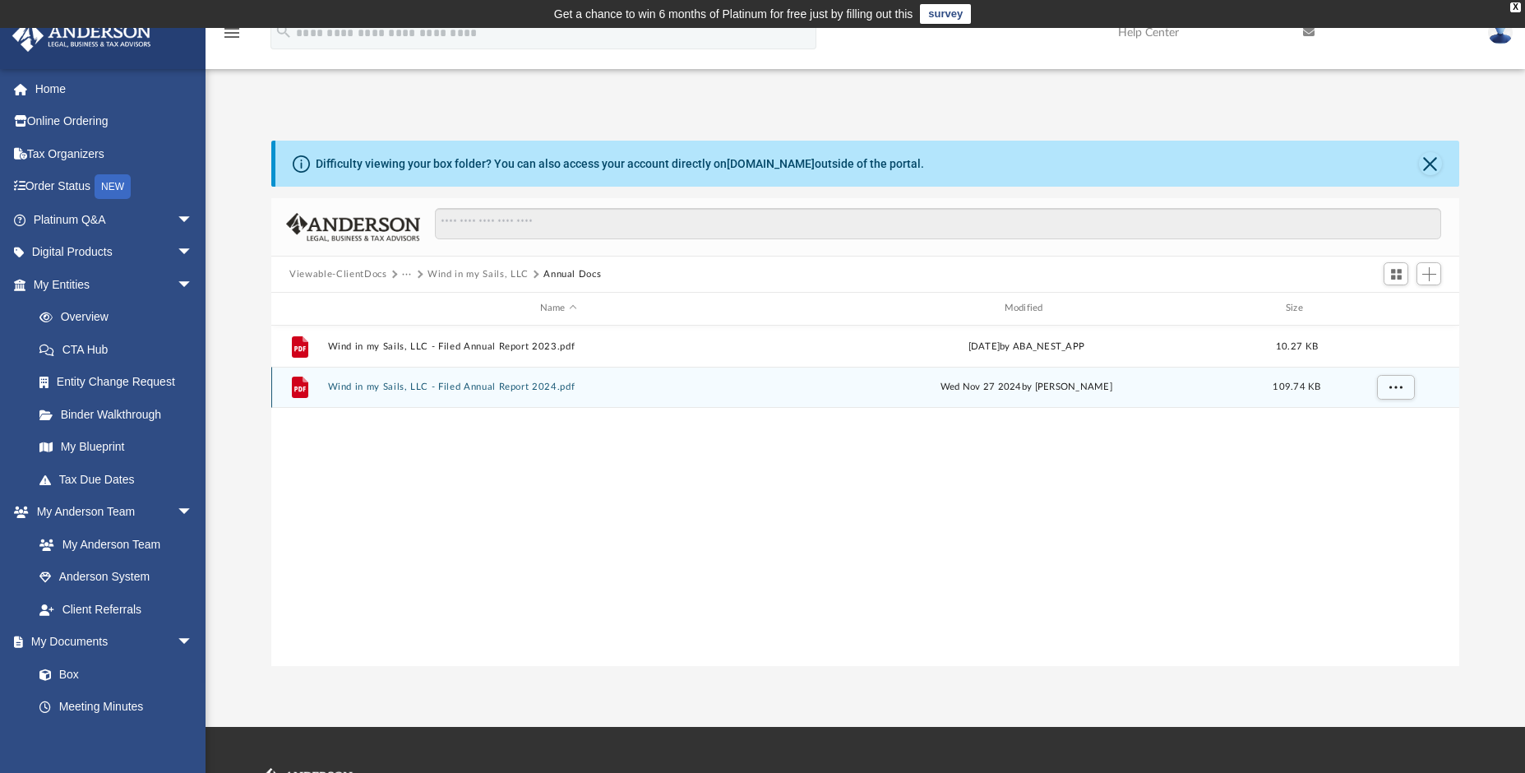
click at [443, 387] on button "Wind in my Sails, LLC - Filed Annual Report 2024.pdf" at bounding box center [558, 386] width 461 height 11
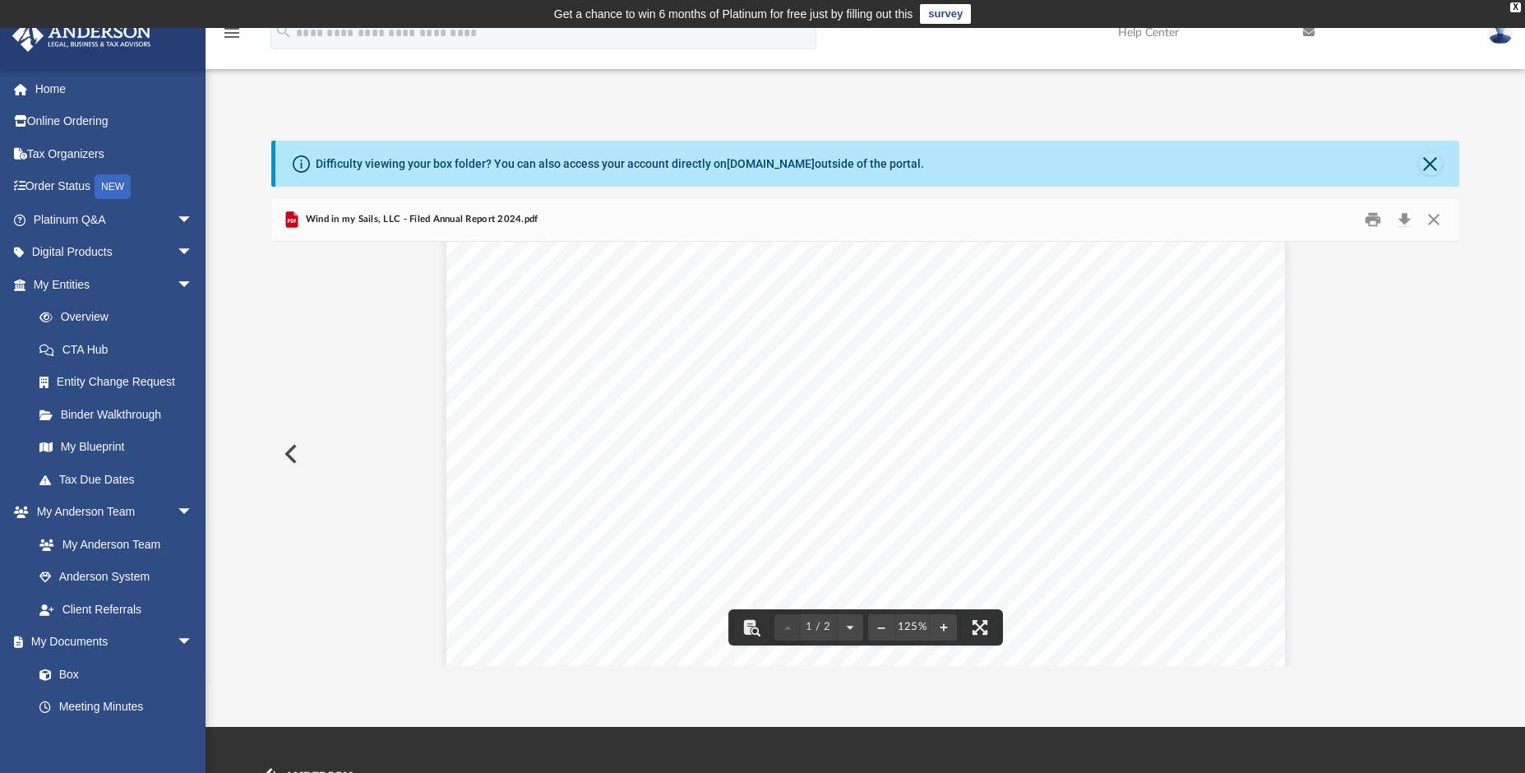
scroll to position [0, 0]
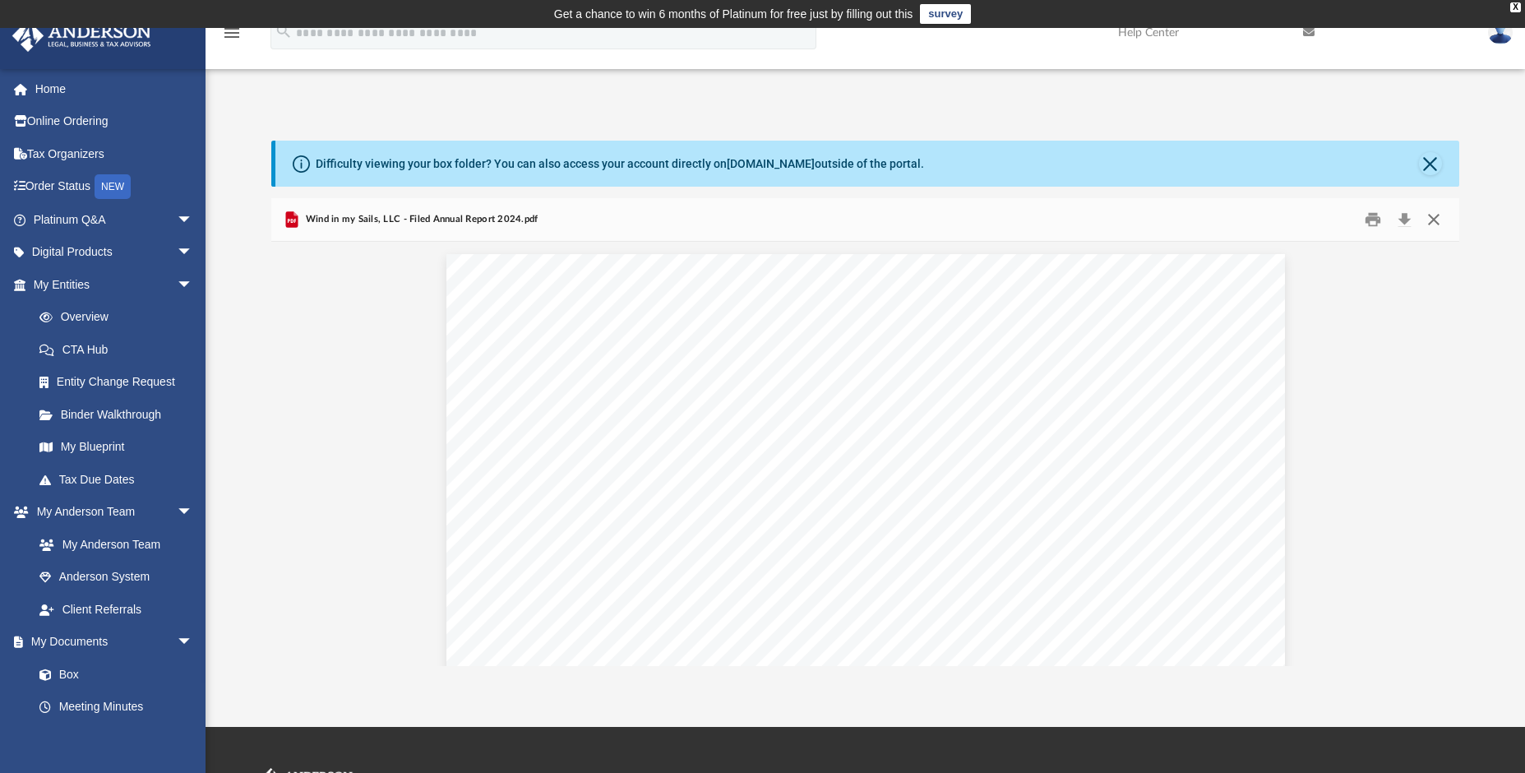
click at [1436, 217] on button "Close" at bounding box center [1433, 219] width 30 height 25
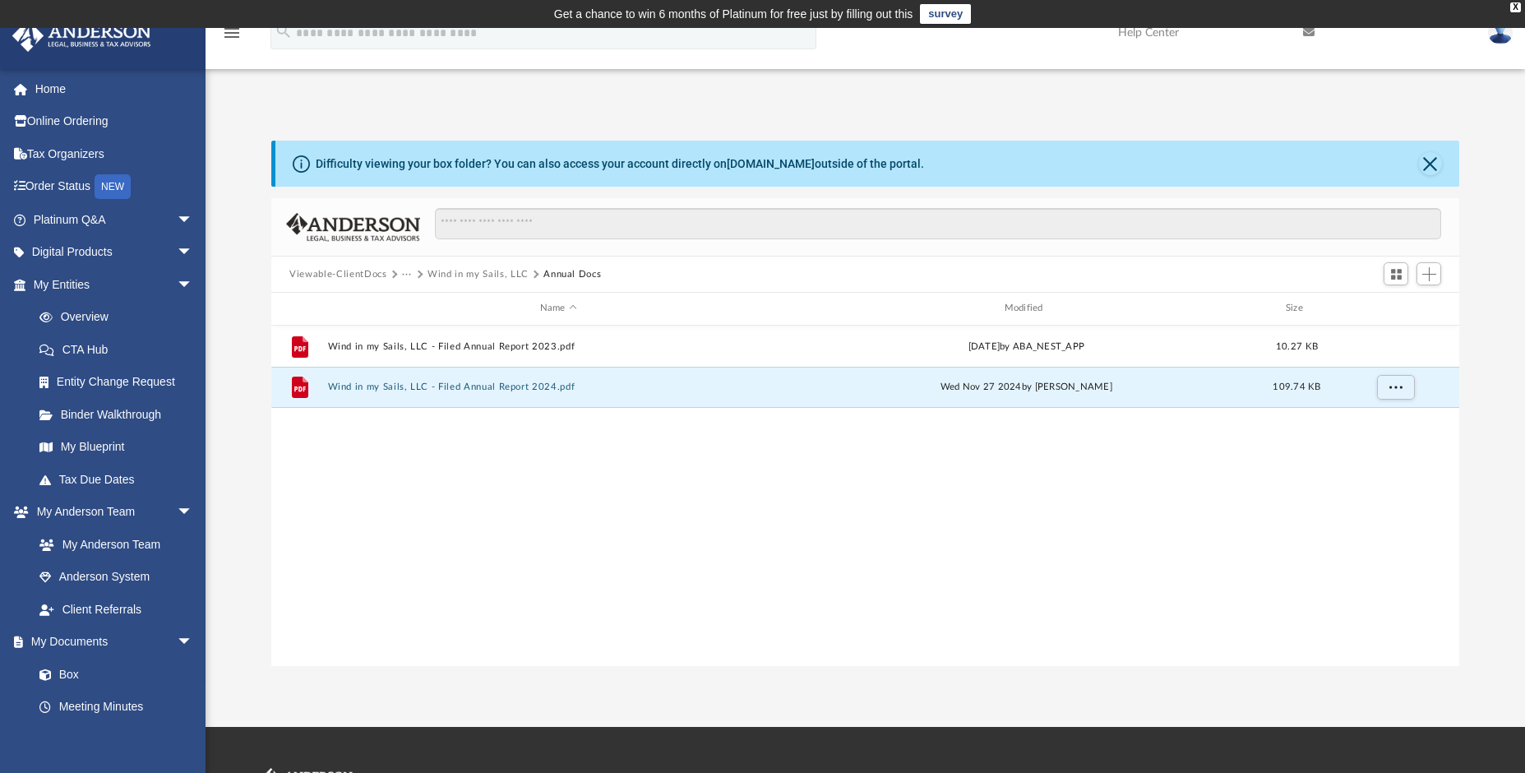
click at [458, 270] on button "Wind in my Sails, LLC" at bounding box center [477, 274] width 101 height 15
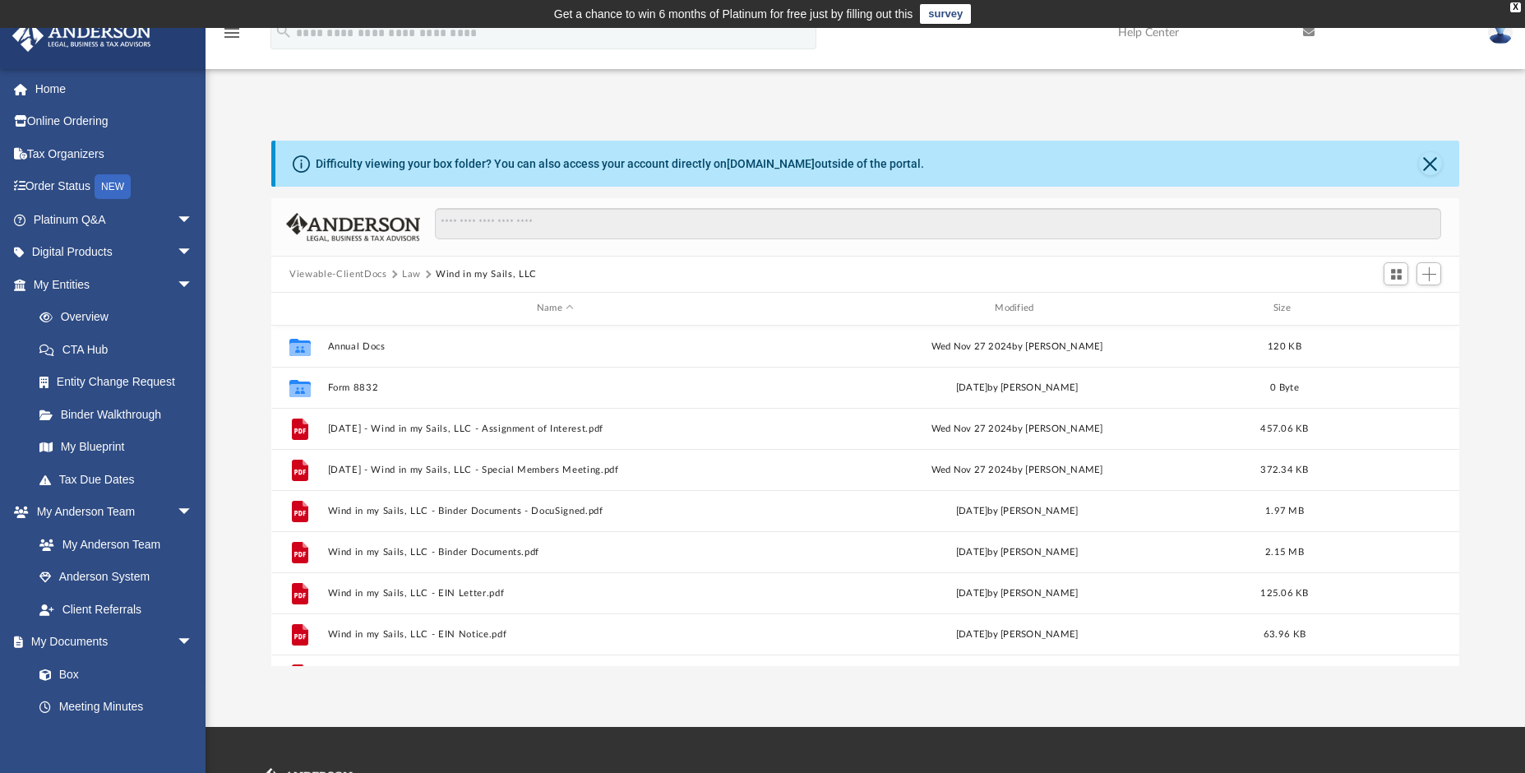
click at [408, 272] on button "Law" at bounding box center [411, 274] width 19 height 15
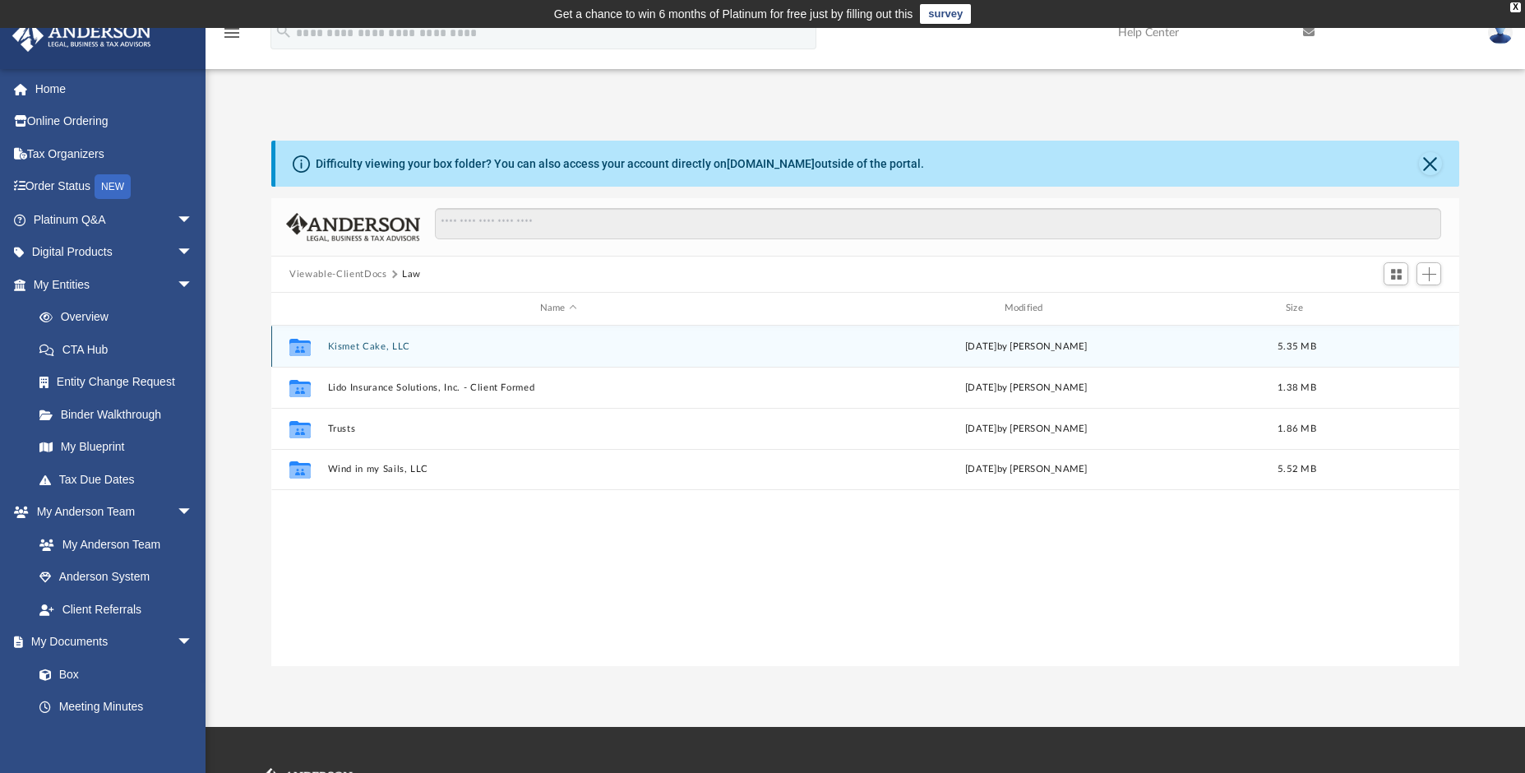
click at [367, 346] on button "Kismet Cake, LLC" at bounding box center [558, 346] width 461 height 11
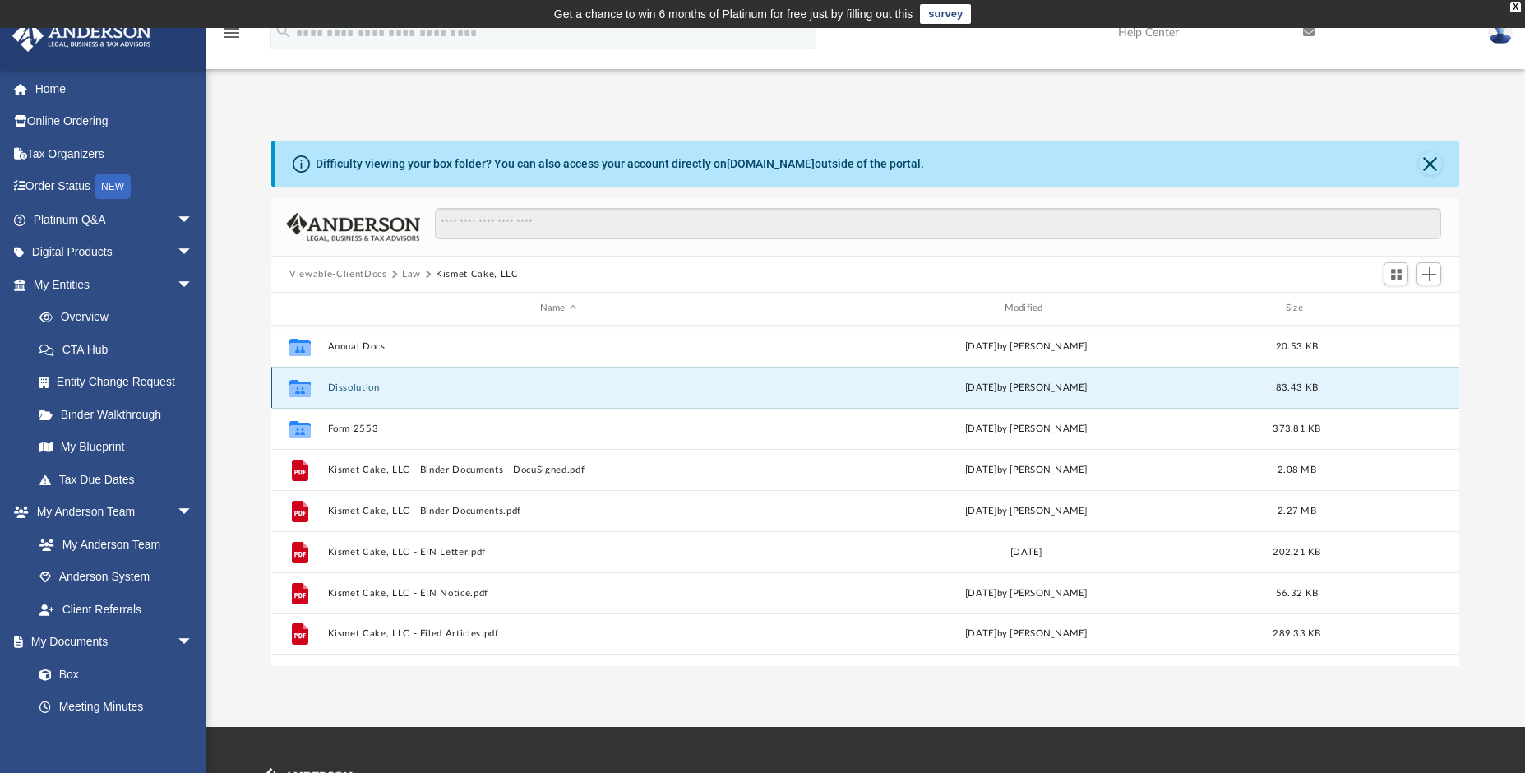
click at [356, 393] on button "Dissolution" at bounding box center [558, 387] width 461 height 11
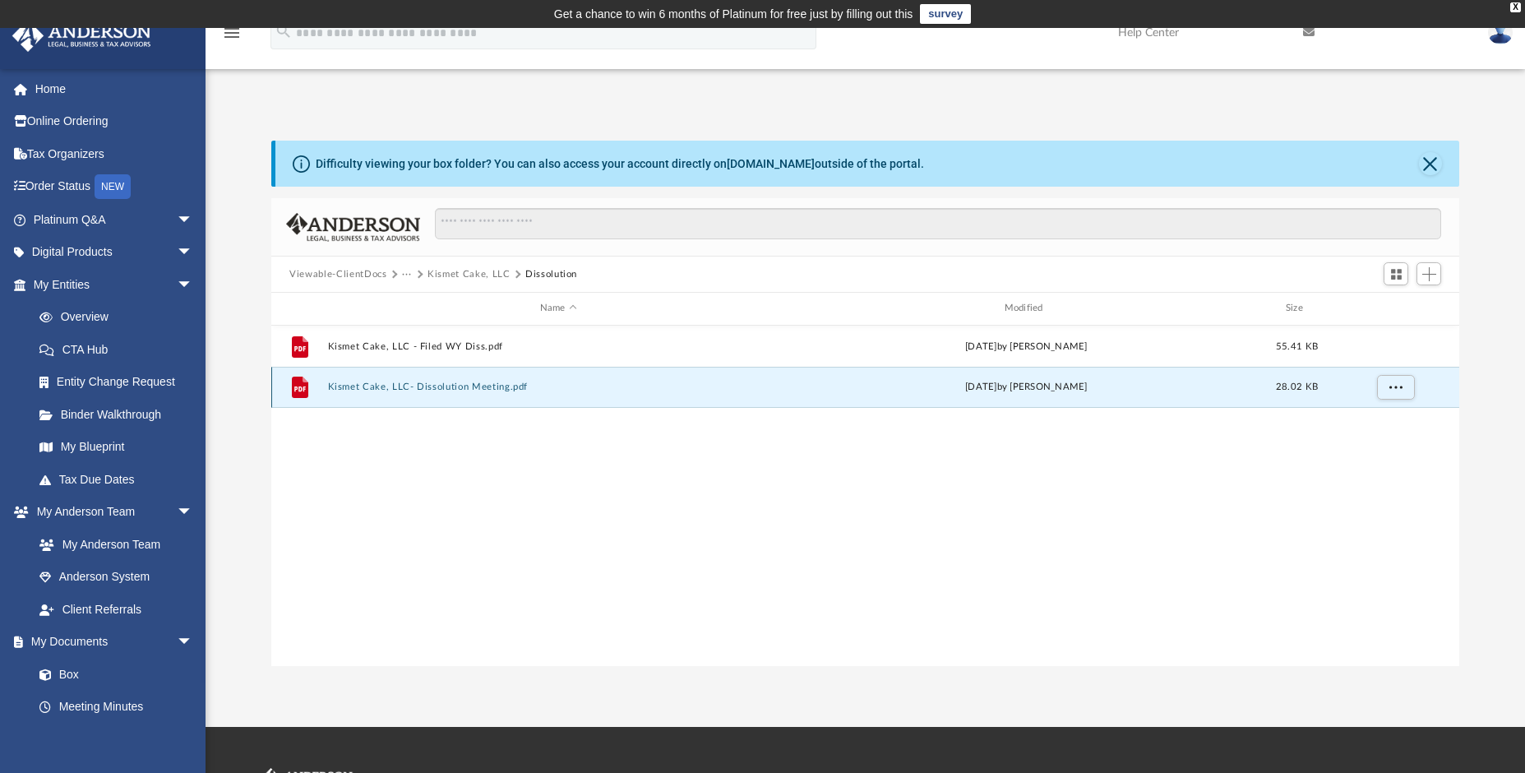
click at [466, 385] on button "Kismet Cake, LLC- Dissolution Meeting.pdf" at bounding box center [558, 386] width 461 height 11
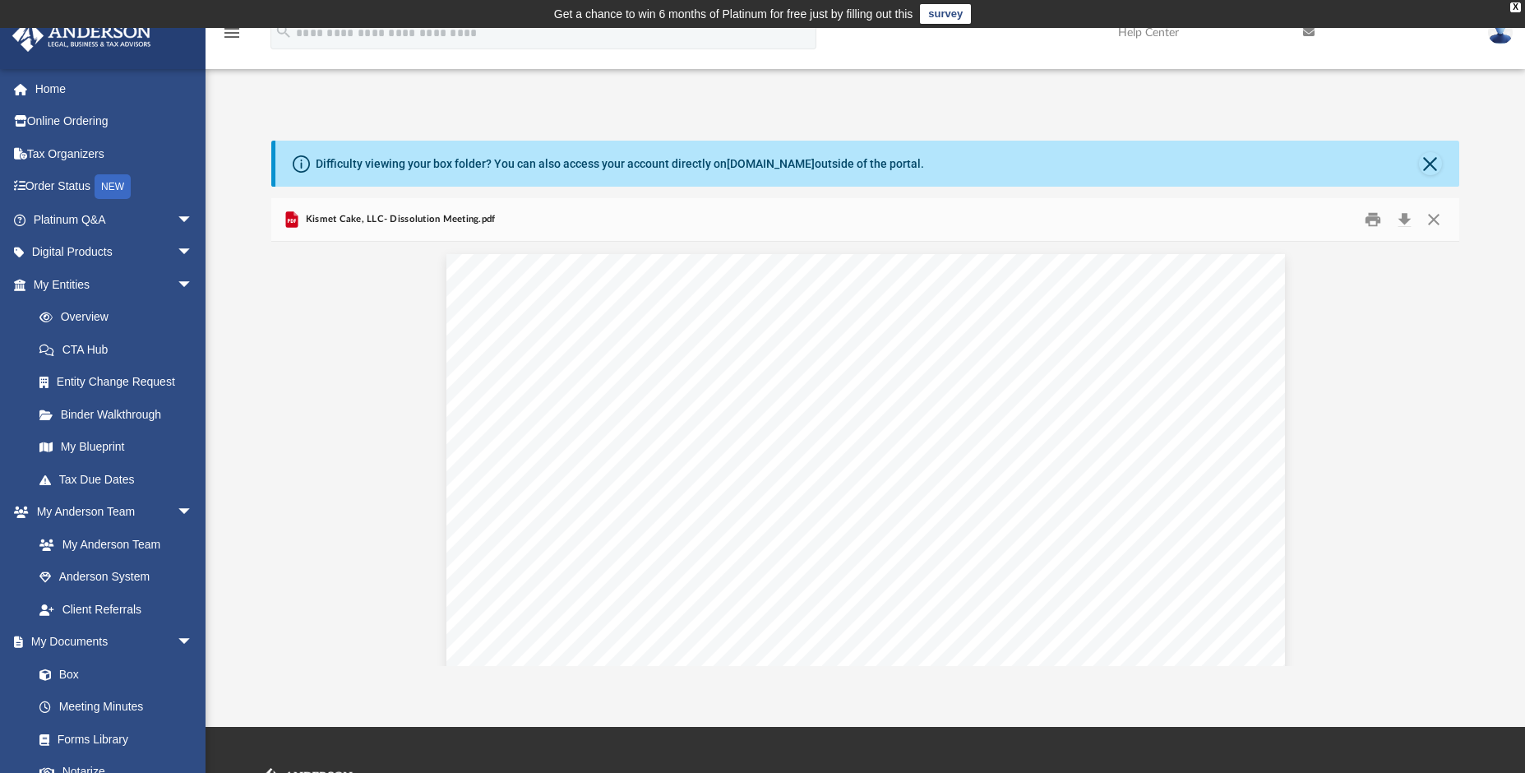
scroll to position [362, 1174]
